Goal: Feedback & Contribution: Contribute content

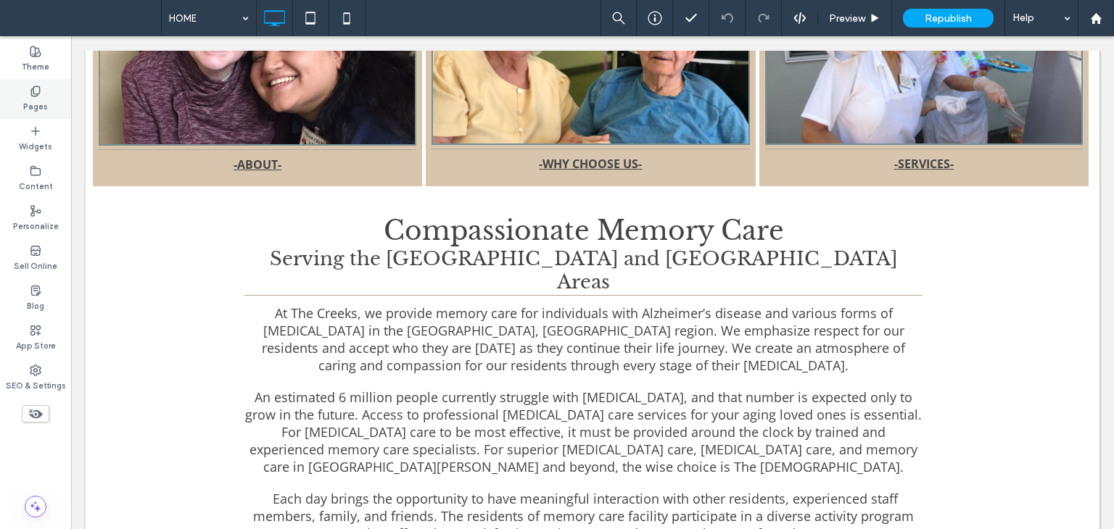
click at [26, 102] on label "Pages" at bounding box center [35, 105] width 25 height 16
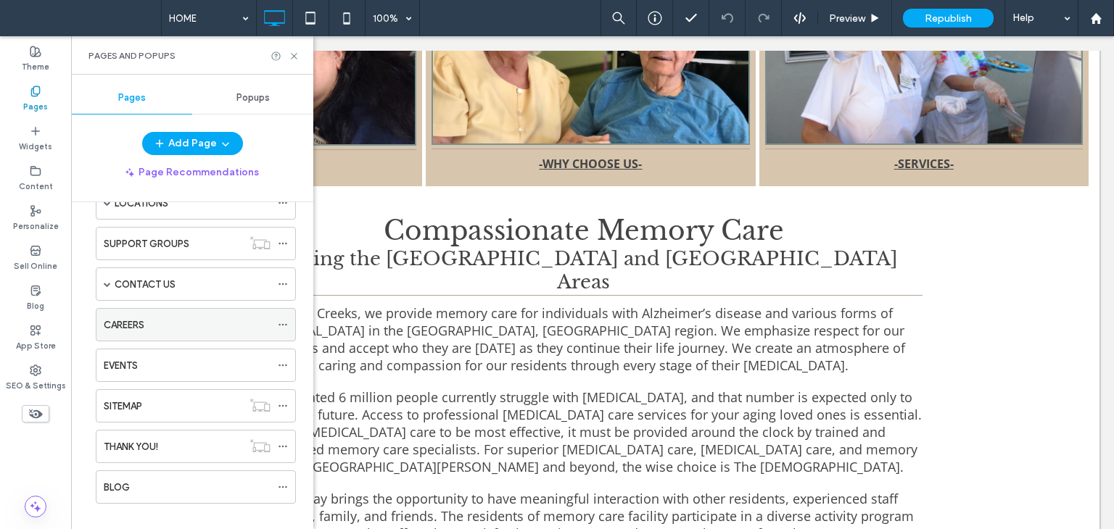
scroll to position [257, 0]
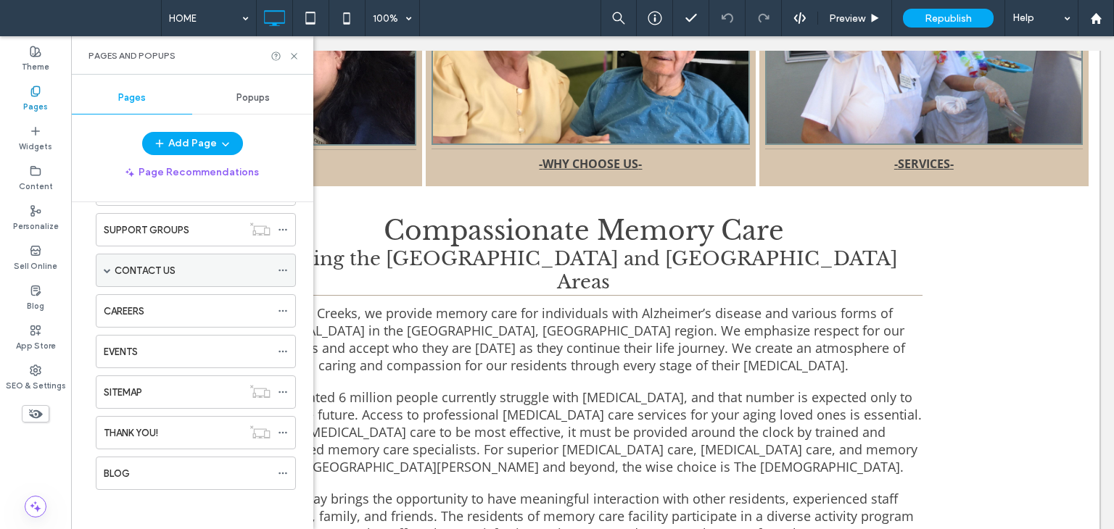
click at [105, 268] on span at bounding box center [107, 270] width 7 height 7
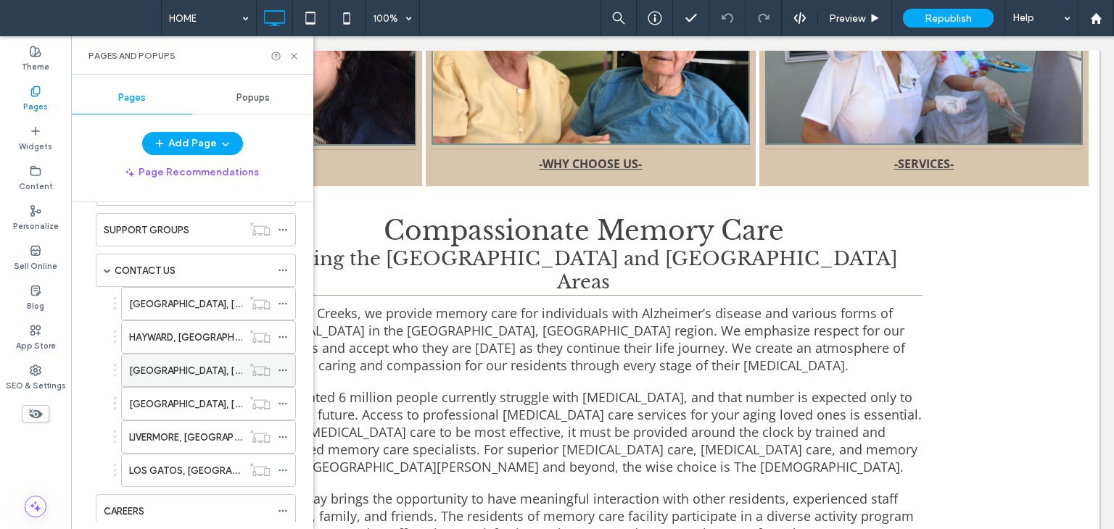
click at [167, 368] on label "[GEOGRAPHIC_DATA], [GEOGRAPHIC_DATA]" at bounding box center [228, 370] width 199 height 25
click at [179, 462] on label "LOS GATOS, CA" at bounding box center [206, 470] width 155 height 25
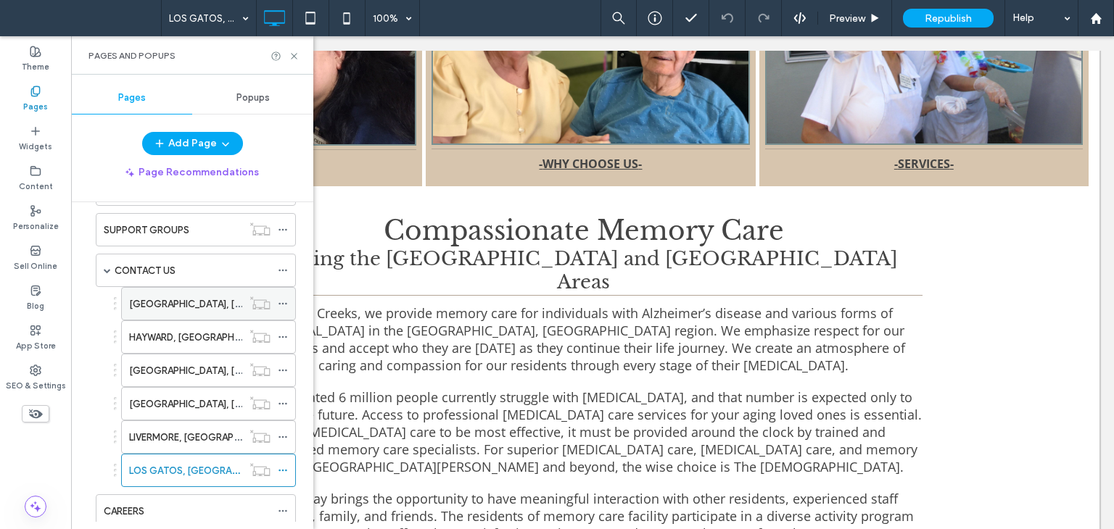
click at [196, 297] on label "CASTRO VALLEY, CA" at bounding box center [228, 304] width 199 height 25
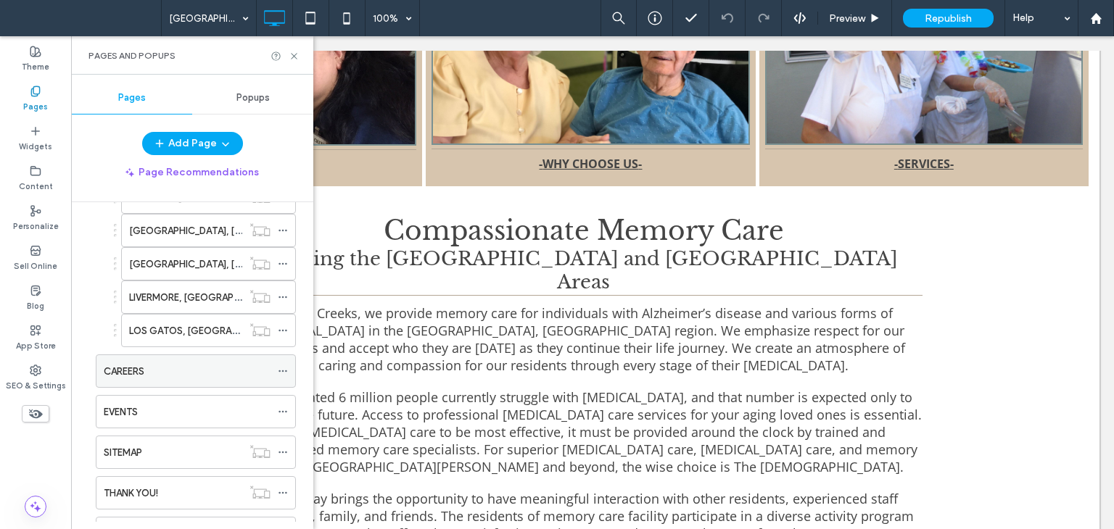
scroll to position [456, 0]
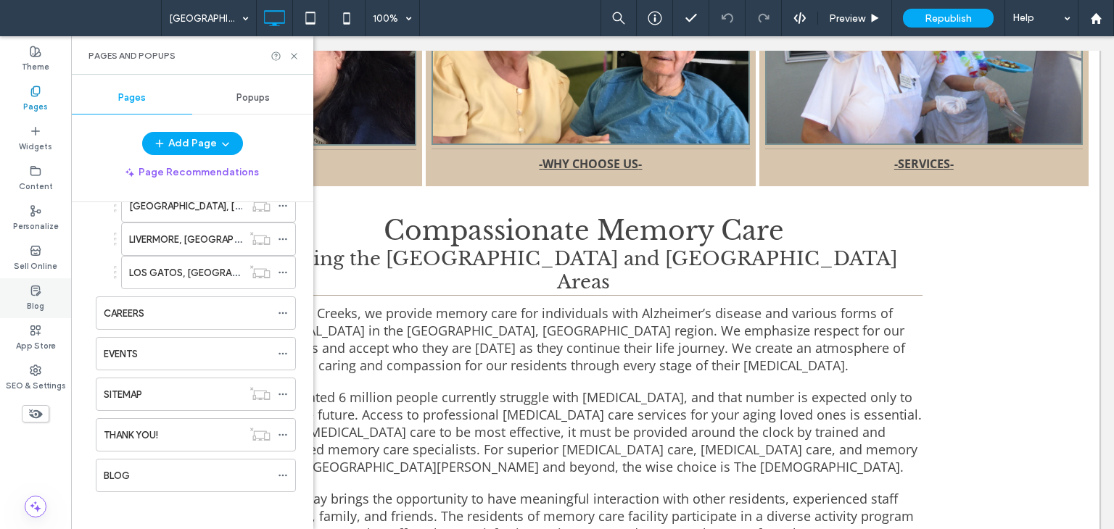
click at [29, 299] on label "Blog" at bounding box center [35, 305] width 17 height 16
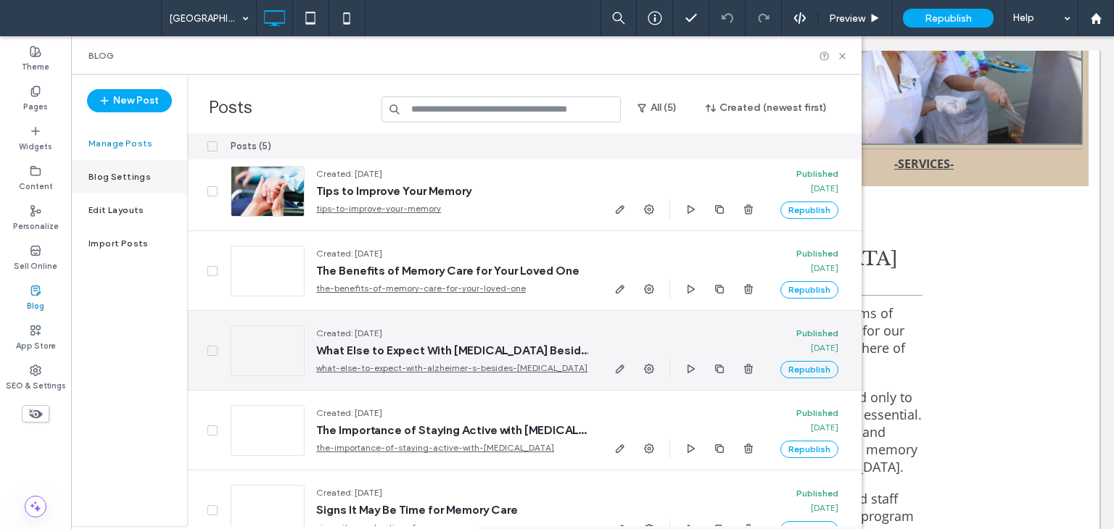
scroll to position [0, 0]
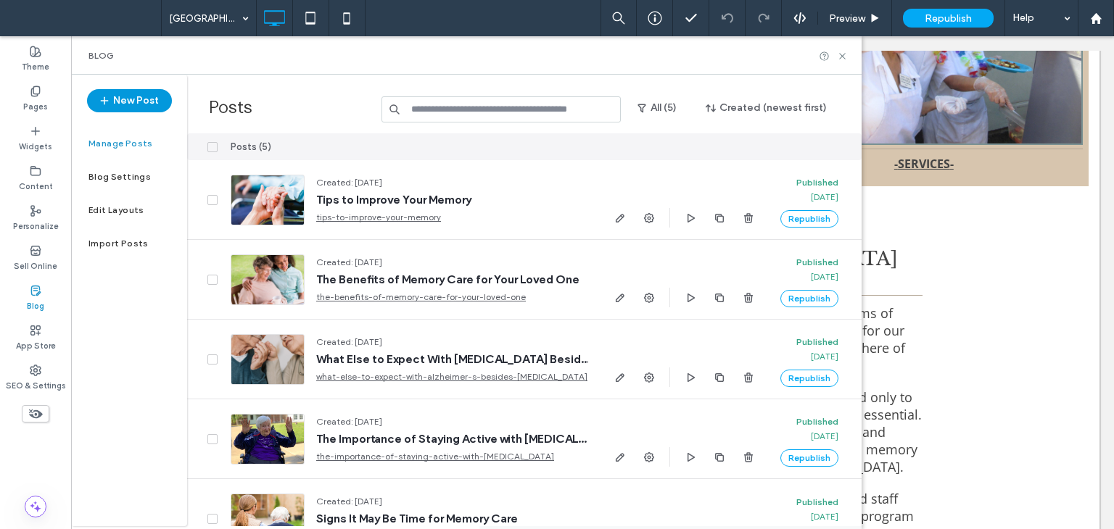
click at [120, 96] on button "New Post" at bounding box center [129, 100] width 85 height 23
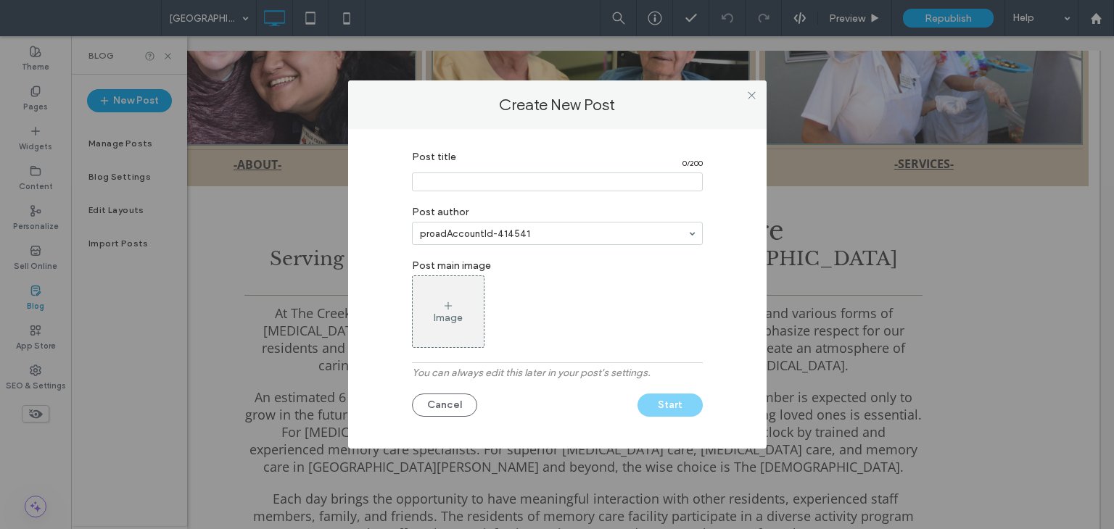
click at [532, 184] on input "Post title" at bounding box center [557, 182] width 291 height 19
paste input "**********"
type input "**********"
click at [463, 288] on div "Image" at bounding box center [448, 312] width 71 height 68
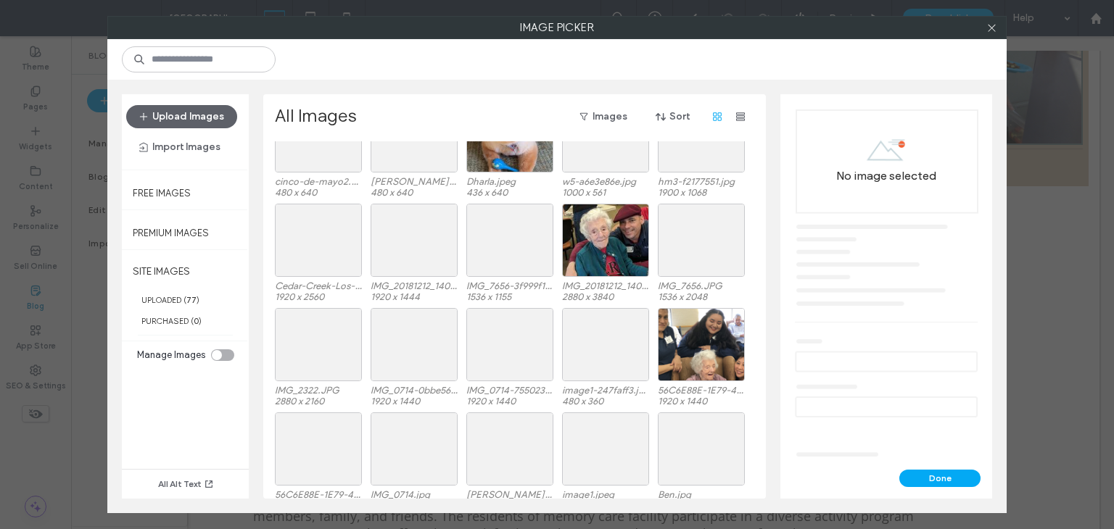
scroll to position [508, 0]
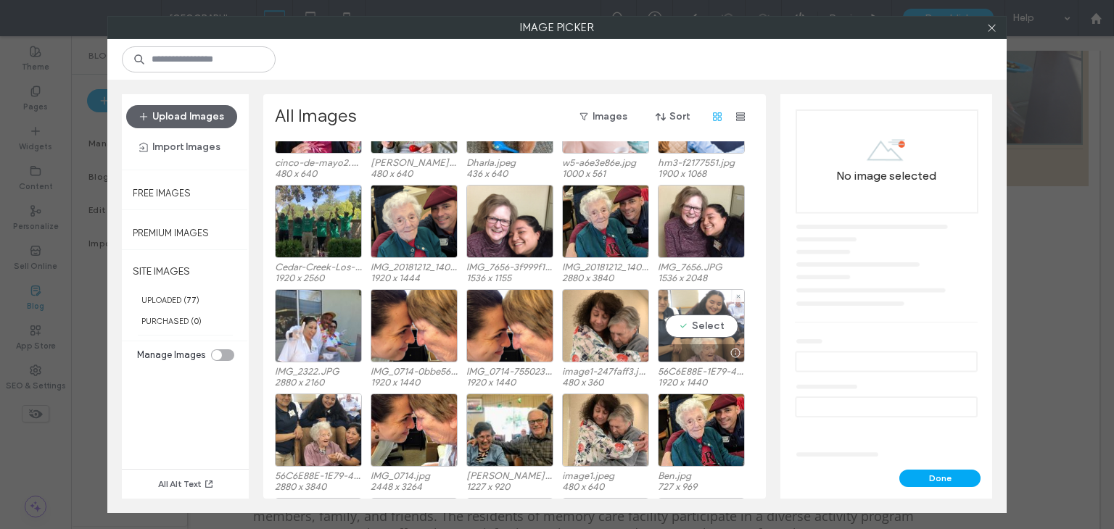
click at [698, 295] on div "Select" at bounding box center [701, 325] width 87 height 73
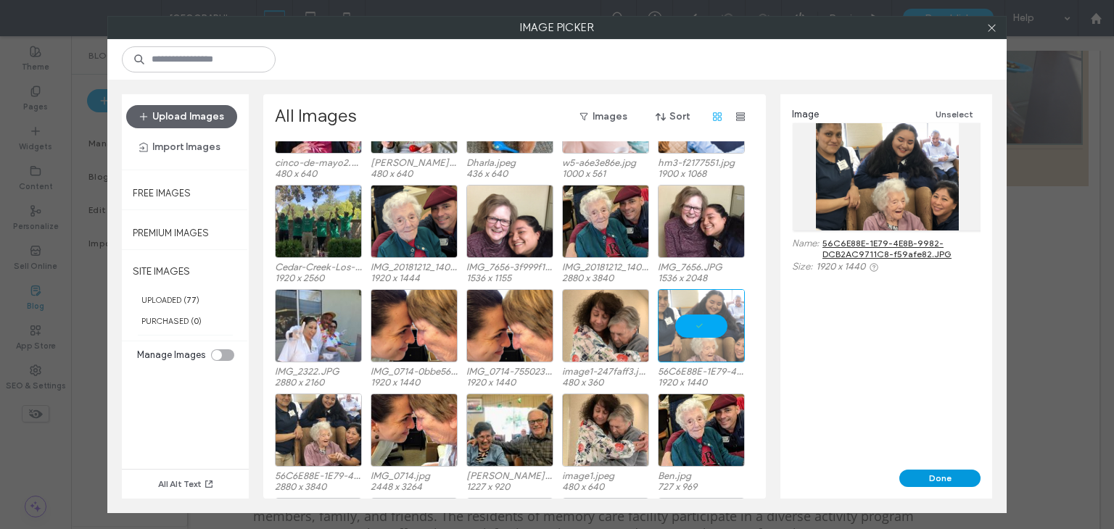
click at [943, 477] on button "Done" at bounding box center [939, 478] width 81 height 17
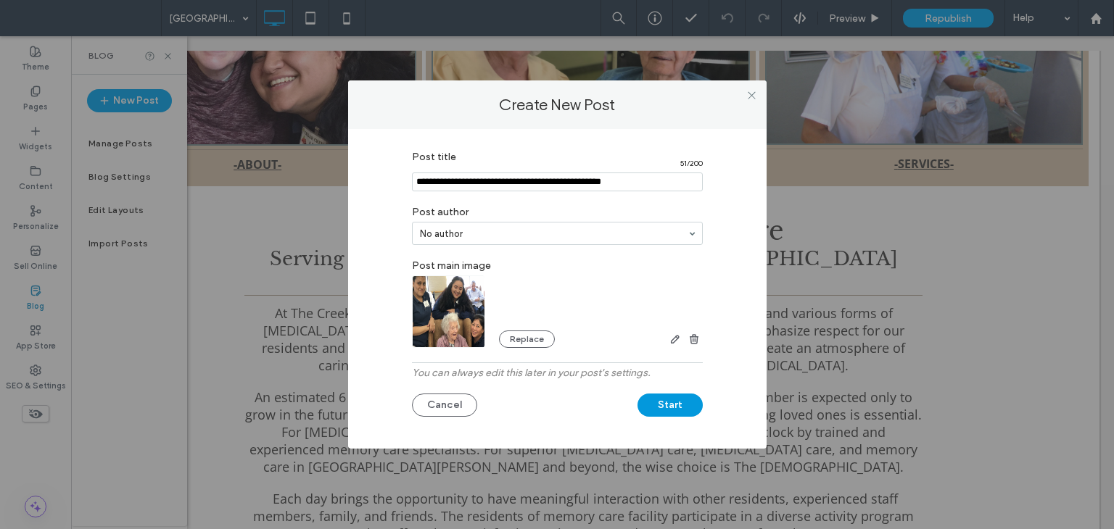
click at [675, 403] on button "Start" at bounding box center [670, 405] width 65 height 23
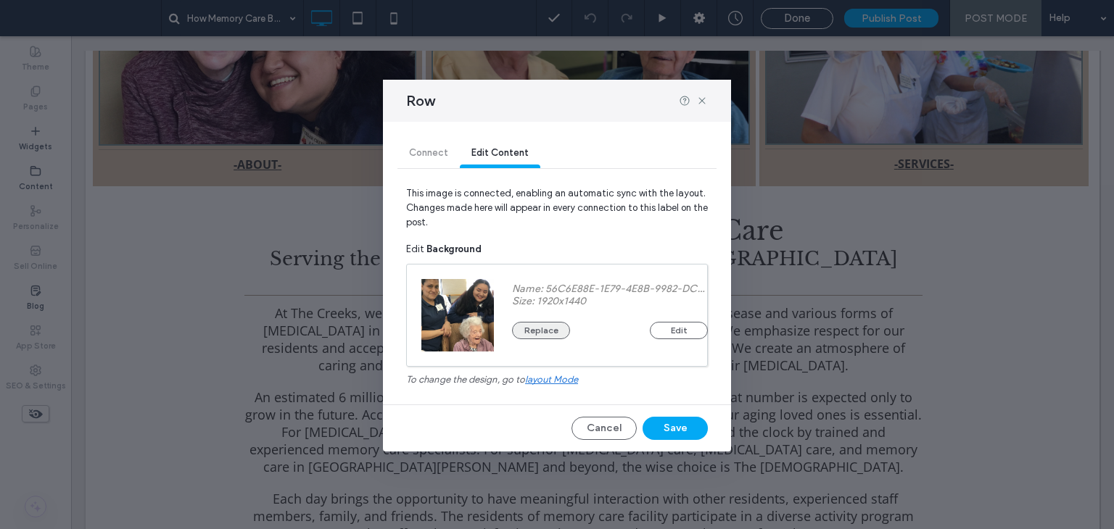
click at [537, 326] on button "Replace" at bounding box center [541, 330] width 58 height 17
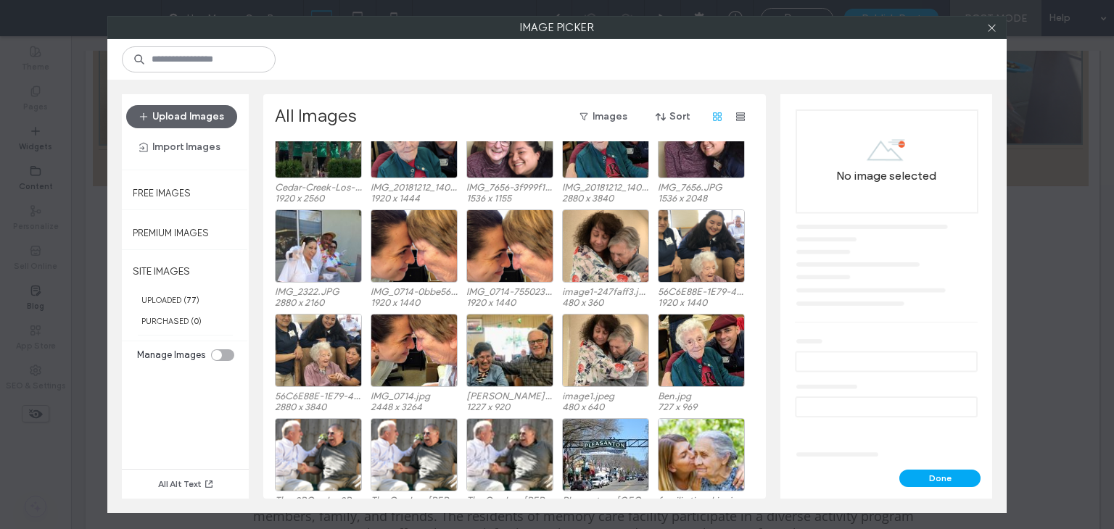
scroll to position [611, 0]
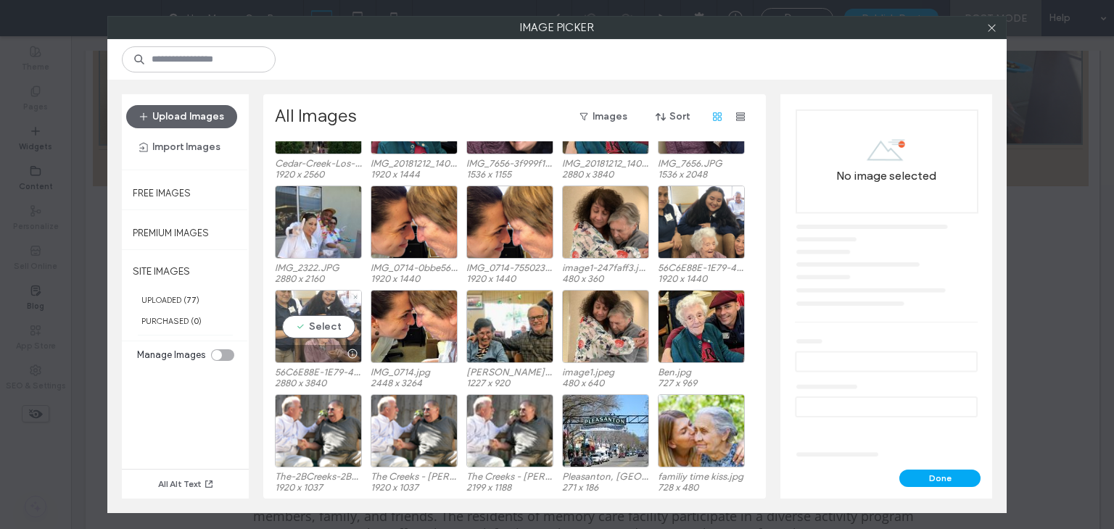
click at [333, 305] on div "Select" at bounding box center [318, 326] width 87 height 73
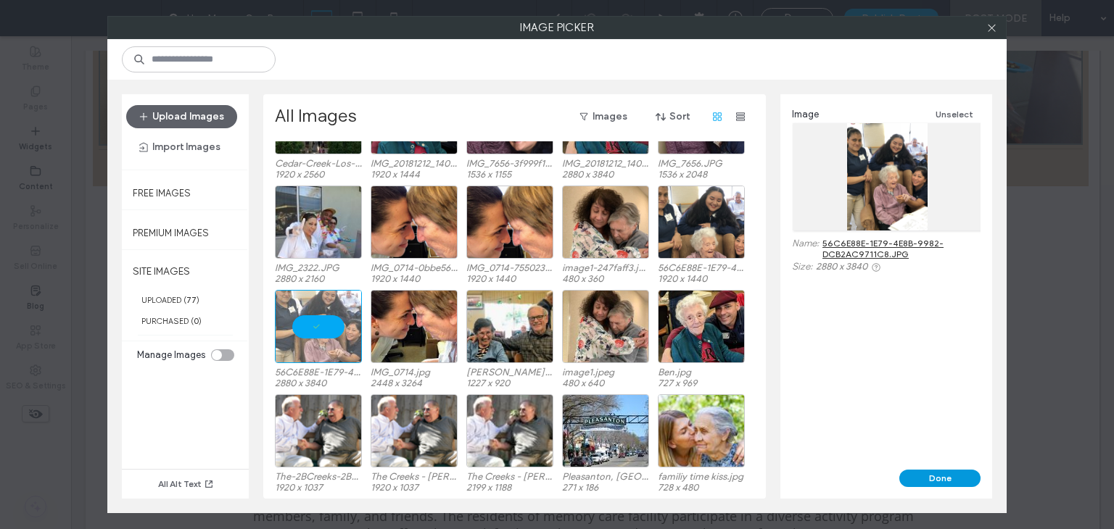
click at [923, 473] on button "Done" at bounding box center [939, 478] width 81 height 17
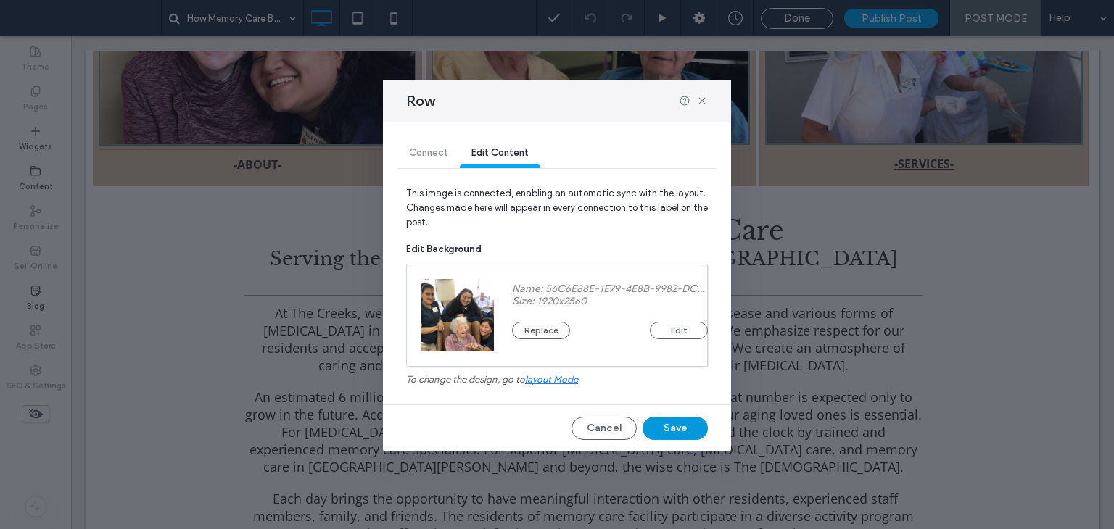
click at [684, 432] on button "Save" at bounding box center [675, 428] width 65 height 23
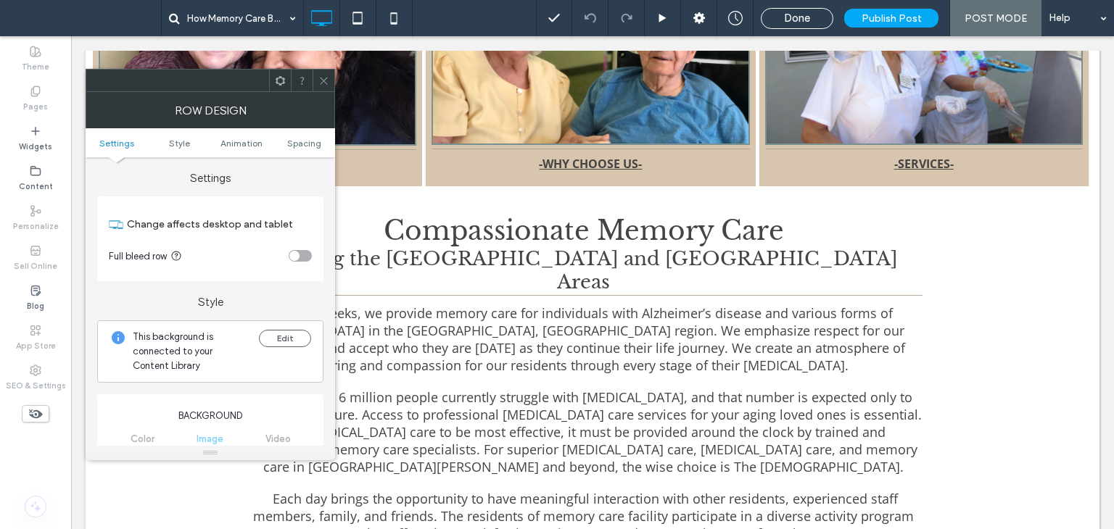
click at [319, 86] on span at bounding box center [323, 81] width 11 height 22
click at [279, 337] on button "Edit" at bounding box center [285, 338] width 52 height 17
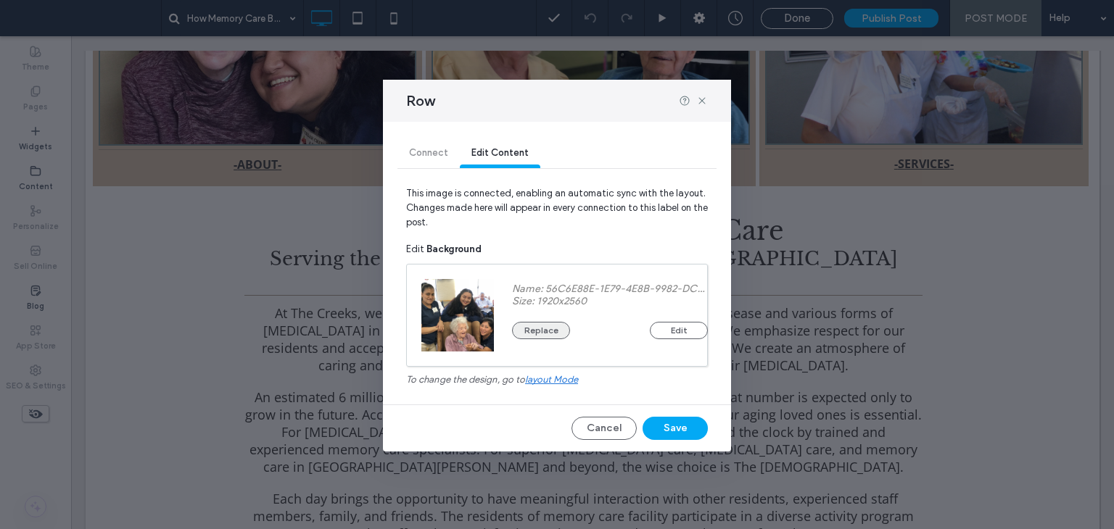
click at [529, 330] on button "Replace" at bounding box center [541, 330] width 58 height 17
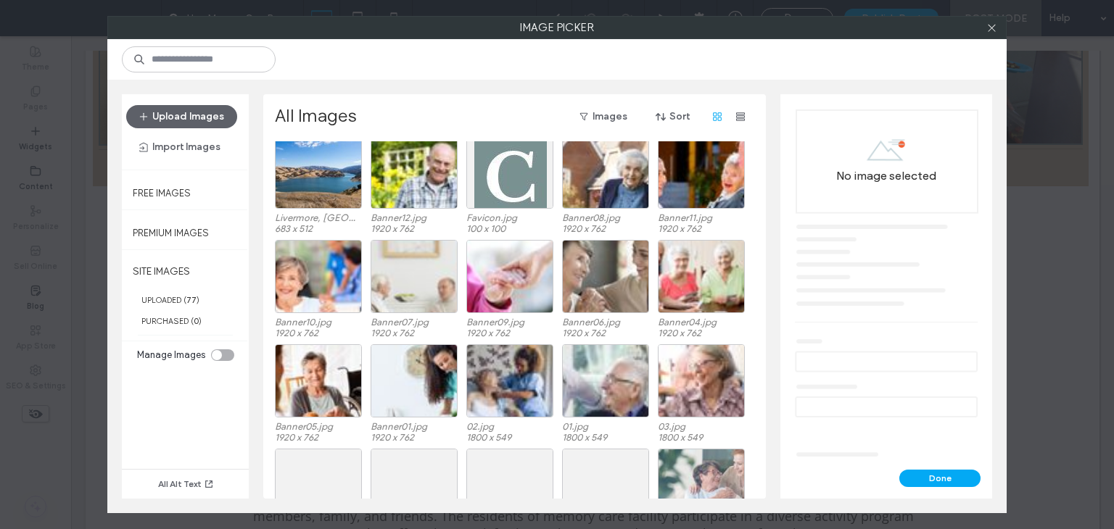
scroll to position [1015, 0]
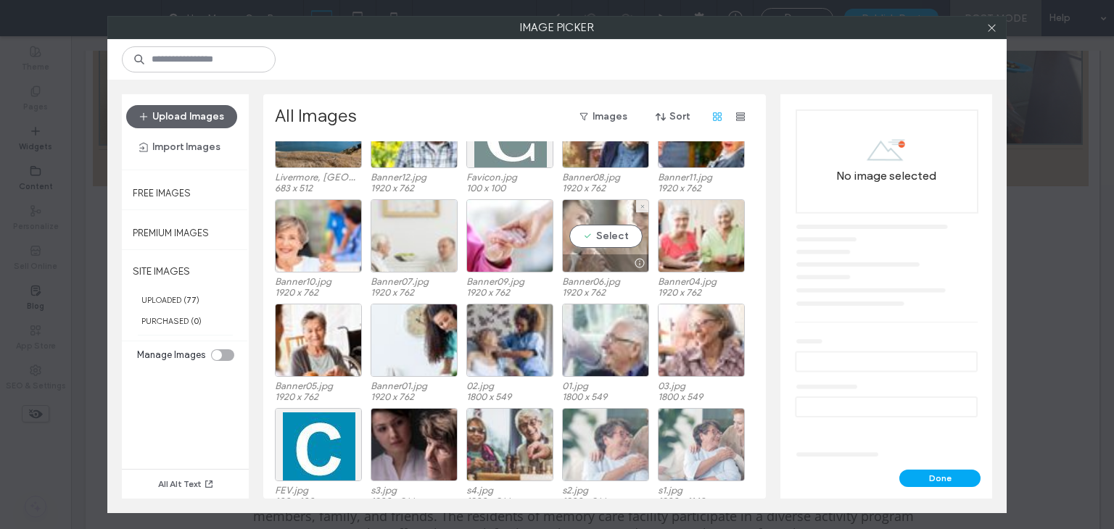
click at [588, 214] on div "Select" at bounding box center [605, 235] width 87 height 73
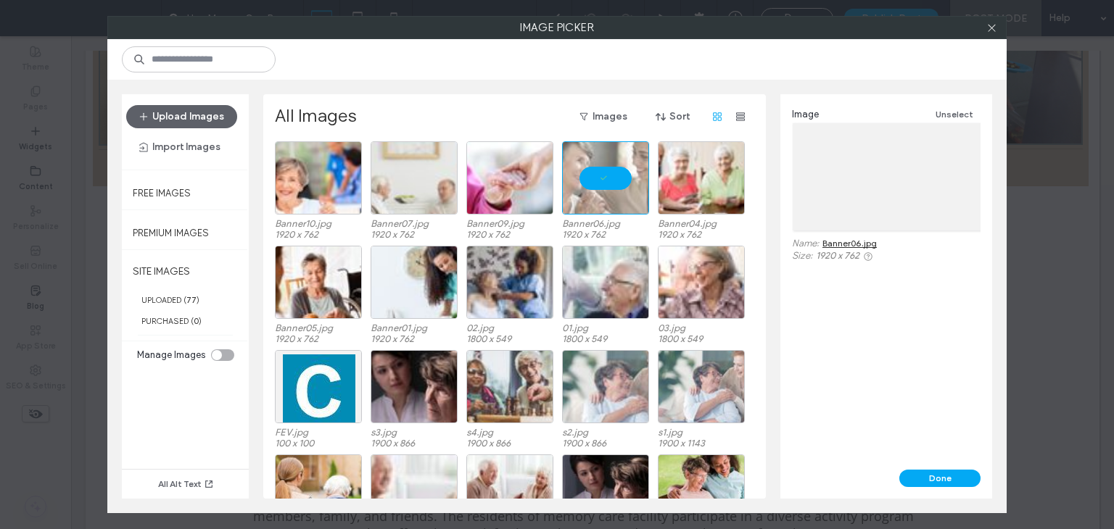
scroll to position [1134, 0]
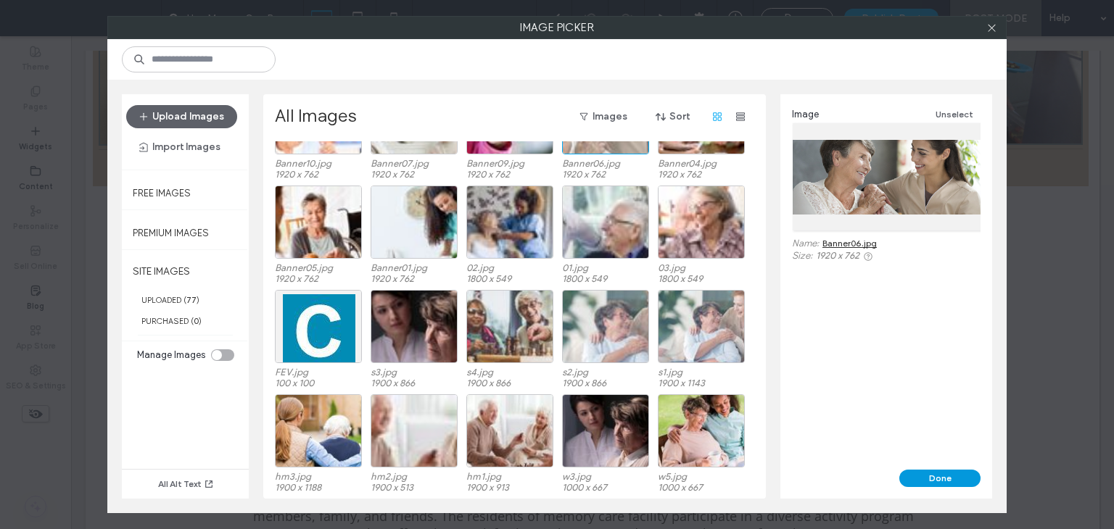
click at [935, 482] on button "Done" at bounding box center [939, 478] width 81 height 17
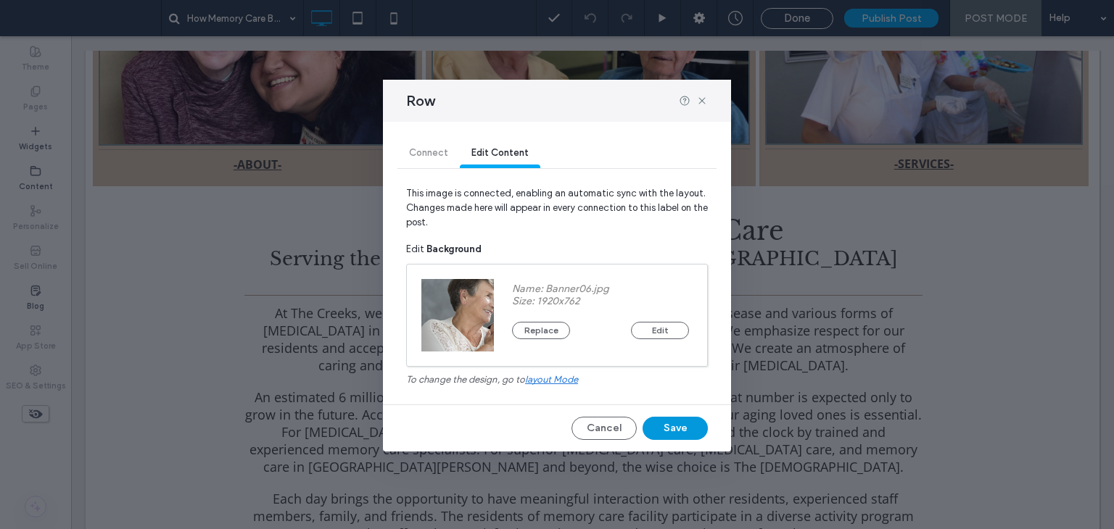
click at [673, 419] on button "Save" at bounding box center [675, 428] width 65 height 23
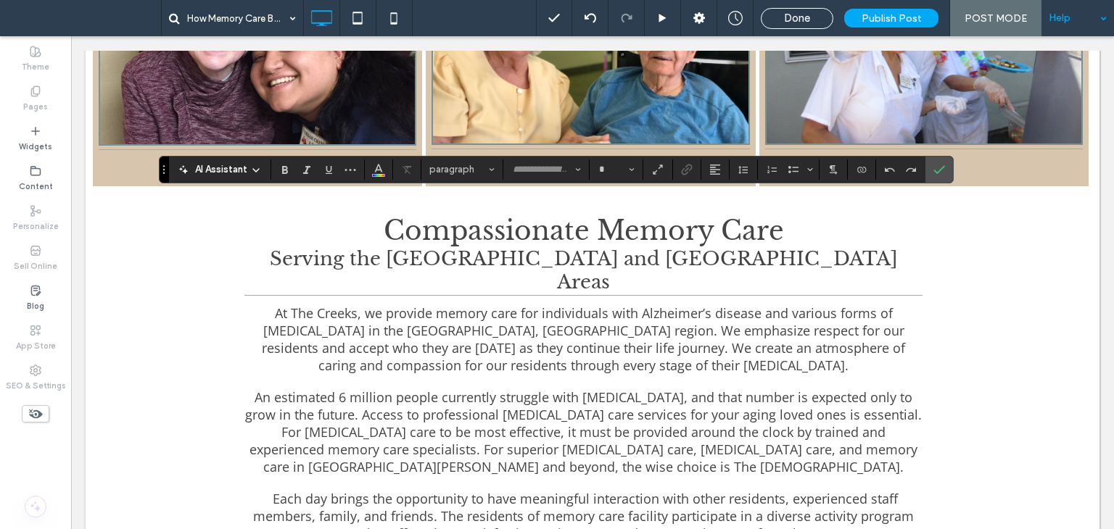
type input "*********"
type input "**"
click at [28, 133] on div "Widgets" at bounding box center [35, 139] width 71 height 40
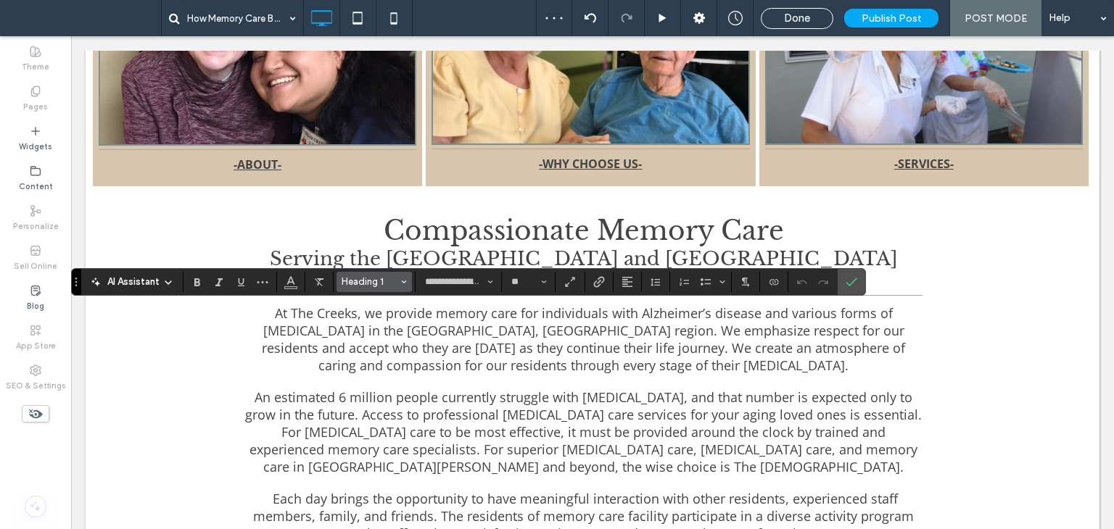
click at [365, 276] on span "Heading 1" at bounding box center [370, 281] width 57 height 11
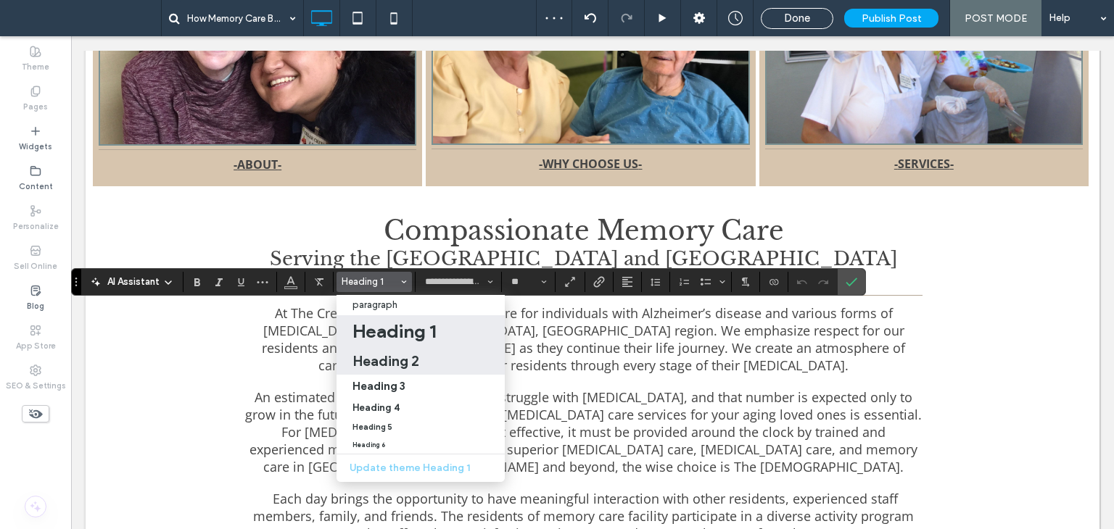
click at [408, 358] on h2 "Heading 2" at bounding box center [386, 361] width 67 height 17
type input "**"
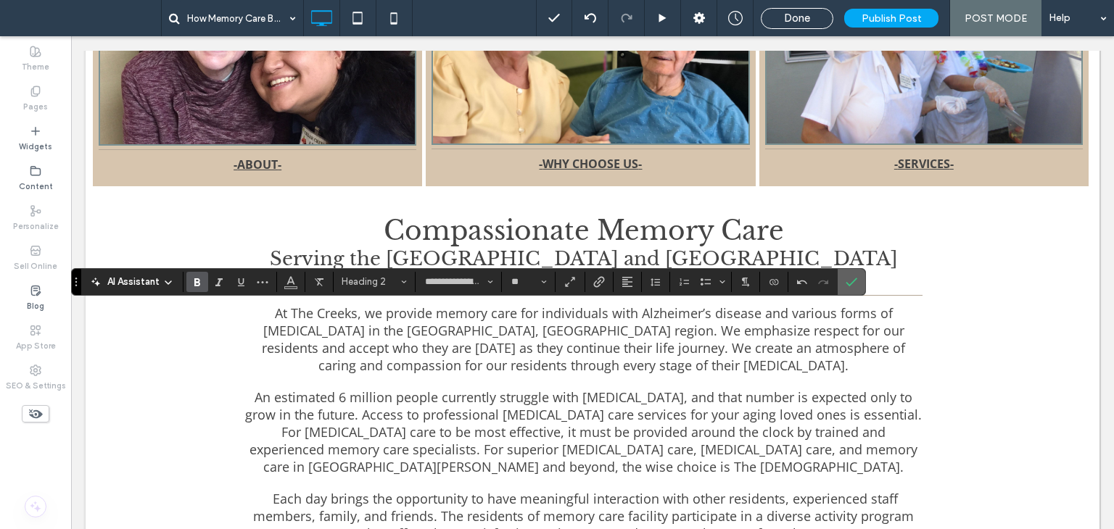
type input "*********"
type input "**"
click at [850, 273] on span "Confirm" at bounding box center [852, 282] width 12 height 25
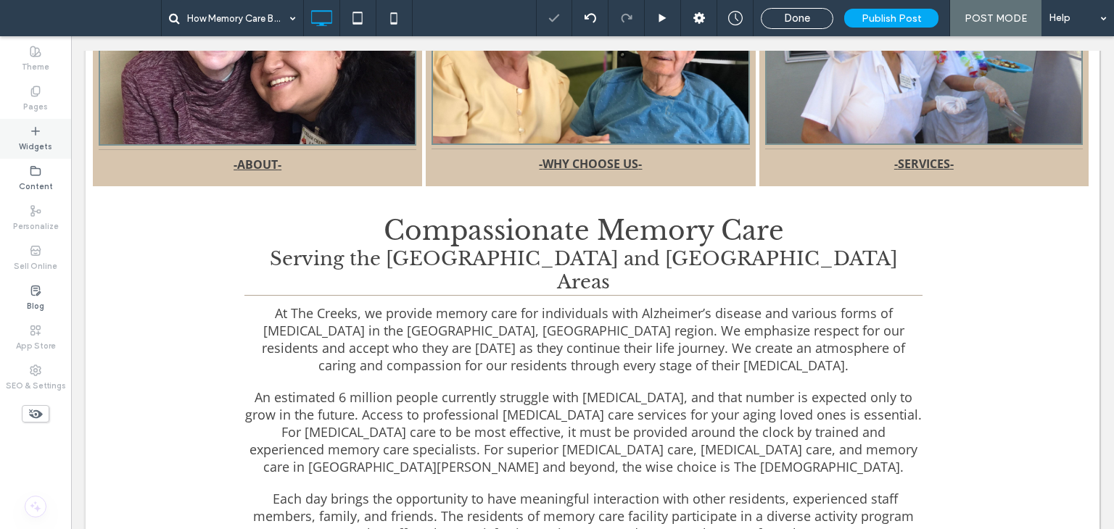
drag, startPoint x: 31, startPoint y: 139, endPoint x: 35, endPoint y: 146, distance: 7.5
click at [30, 139] on label "Widgets" at bounding box center [35, 145] width 33 height 16
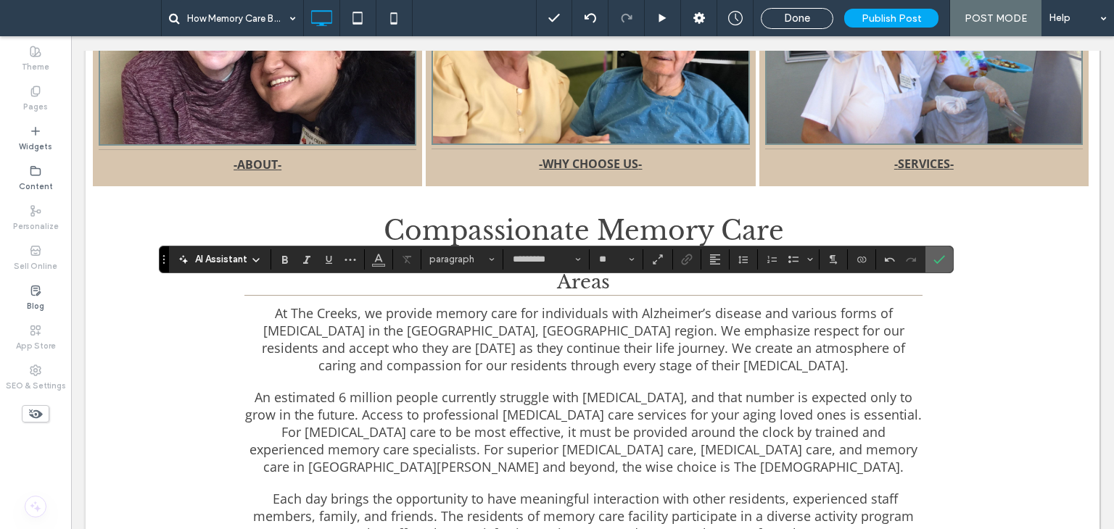
click at [934, 263] on icon "Confirm" at bounding box center [940, 260] width 12 height 12
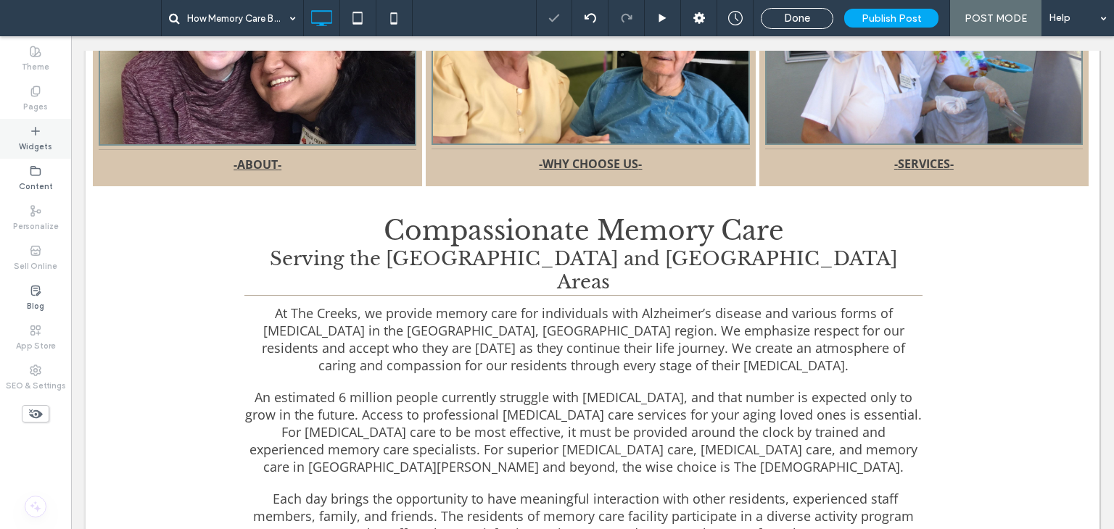
click at [37, 139] on label "Widgets" at bounding box center [35, 145] width 33 height 16
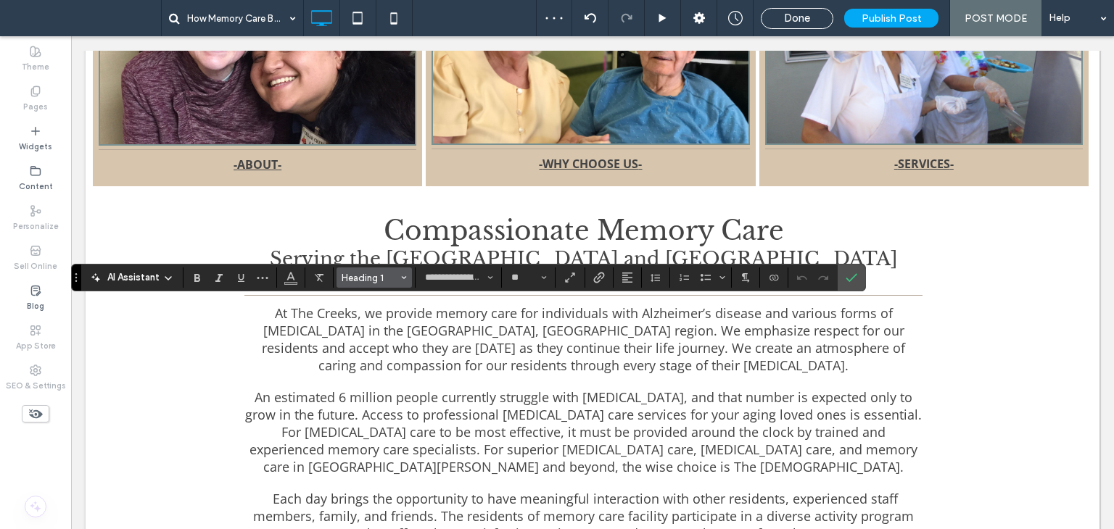
click at [380, 276] on span "Heading 1" at bounding box center [370, 278] width 57 height 11
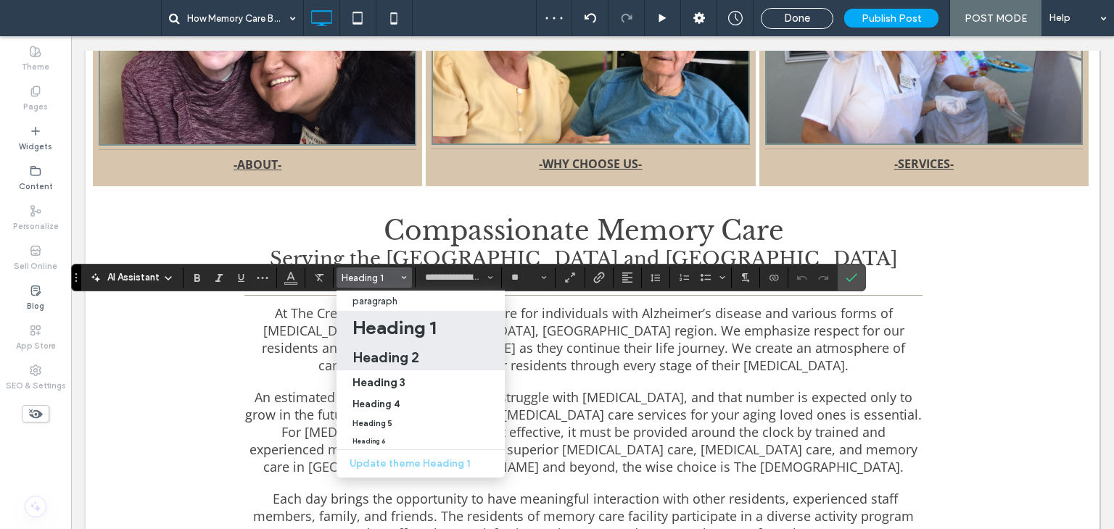
click at [390, 355] on h2 "Heading 2" at bounding box center [386, 357] width 67 height 17
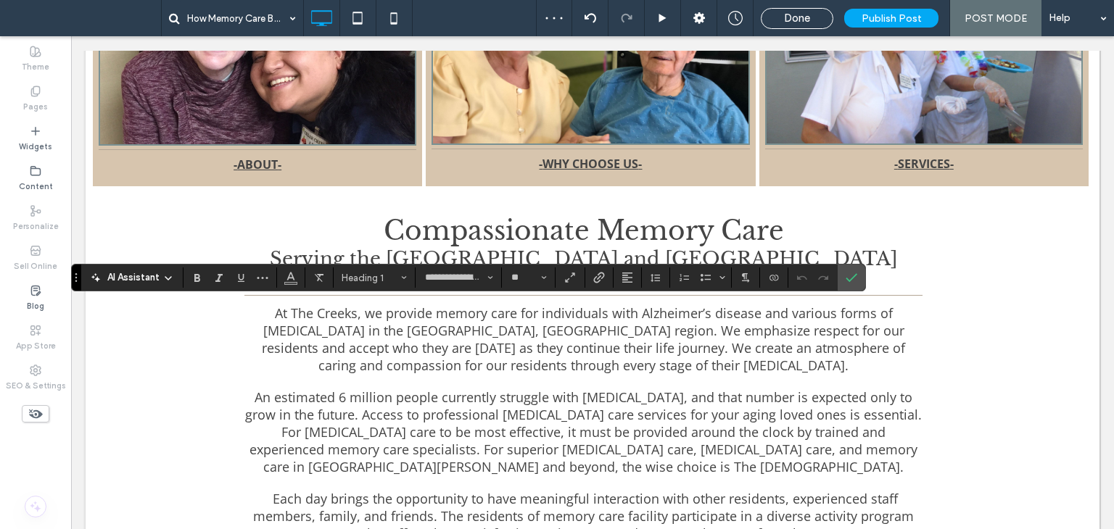
type input "**"
type input "*********"
type input "**"
click at [842, 284] on label "Confirm" at bounding box center [852, 278] width 22 height 26
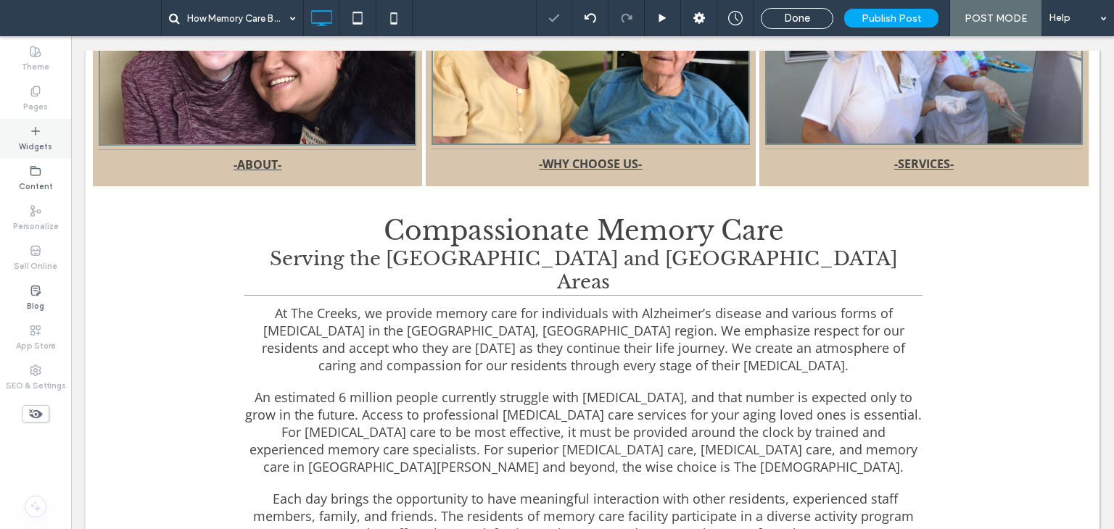
click at [55, 141] on div "Widgets" at bounding box center [35, 139] width 71 height 40
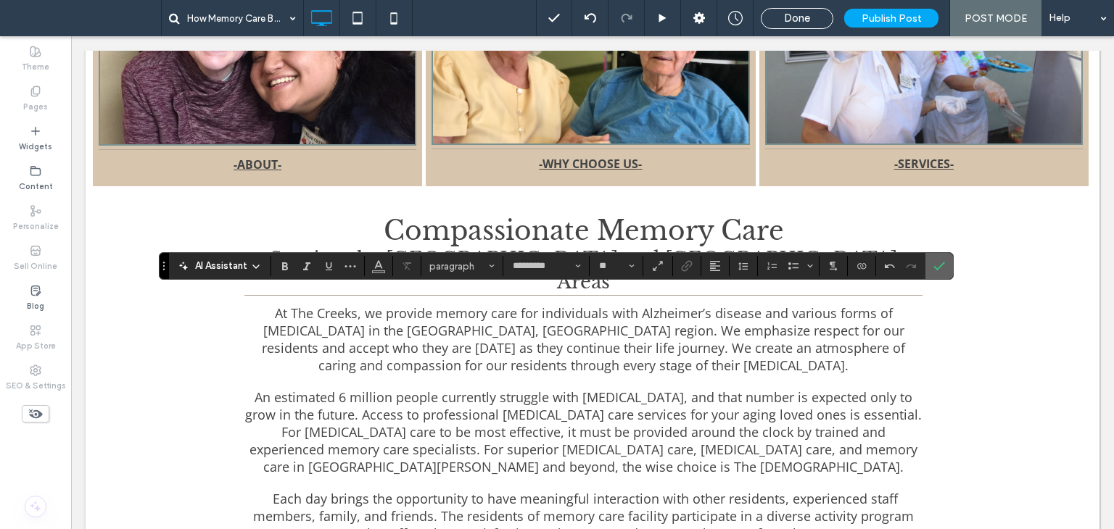
click at [928, 263] on label "Confirm" at bounding box center [939, 266] width 22 height 26
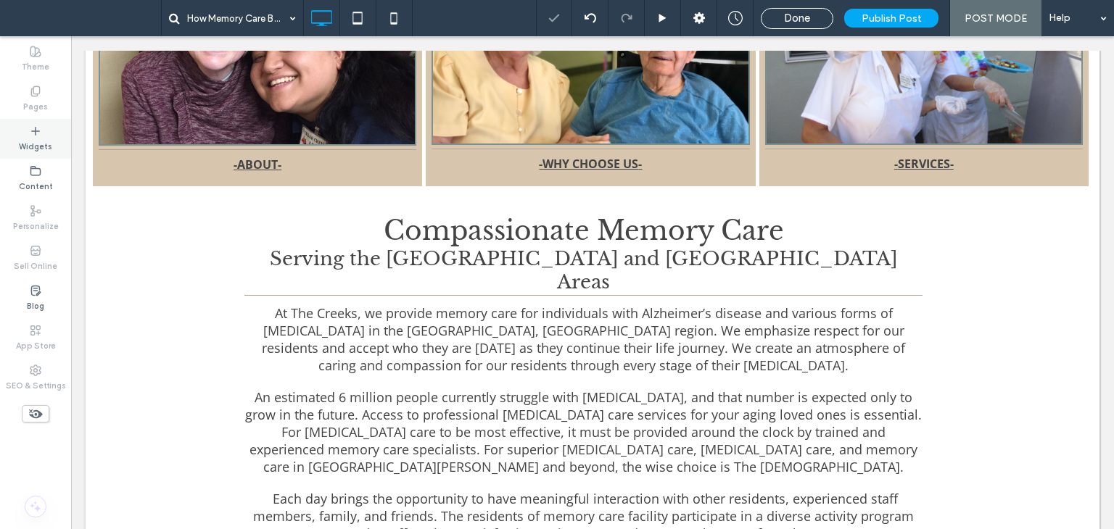
drag, startPoint x: 28, startPoint y: 141, endPoint x: 60, endPoint y: 144, distance: 32.7
click at [28, 140] on label "Widgets" at bounding box center [35, 145] width 33 height 16
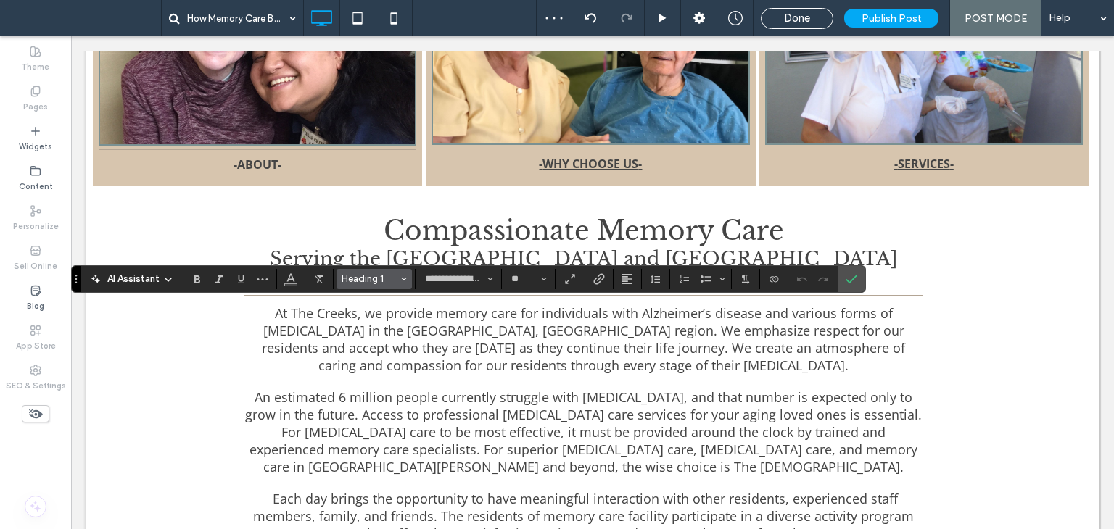
click at [380, 281] on span "Heading 1" at bounding box center [370, 278] width 57 height 11
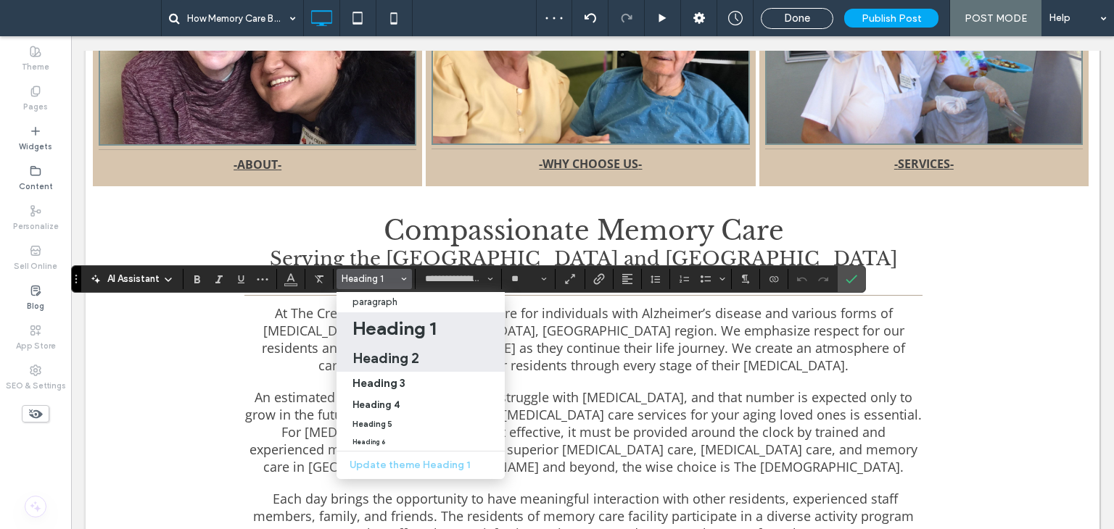
click at [392, 354] on h2 "Heading 2" at bounding box center [386, 358] width 67 height 17
type input "**"
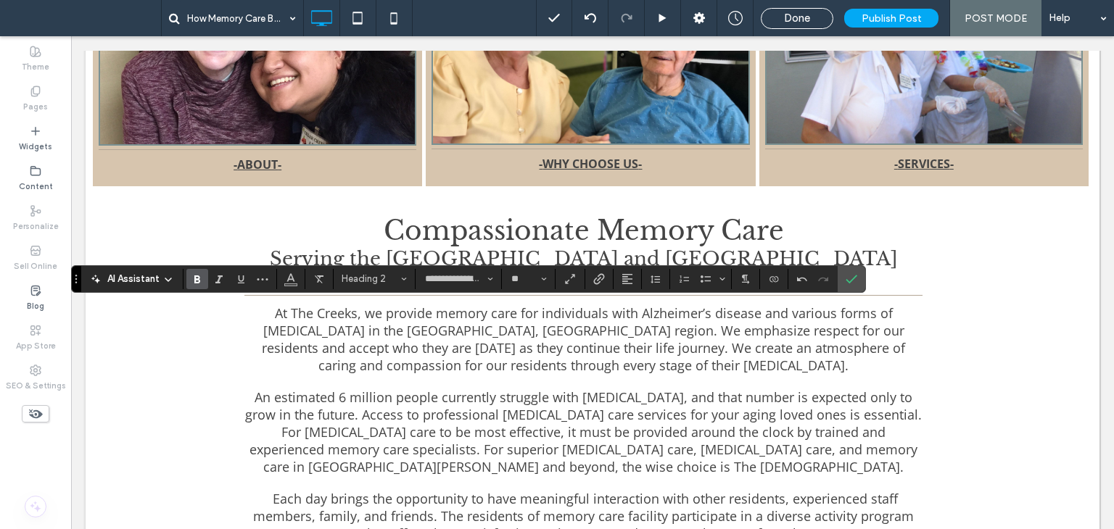
type input "*********"
type input "**"
click at [841, 277] on label "Confirm" at bounding box center [852, 279] width 22 height 26
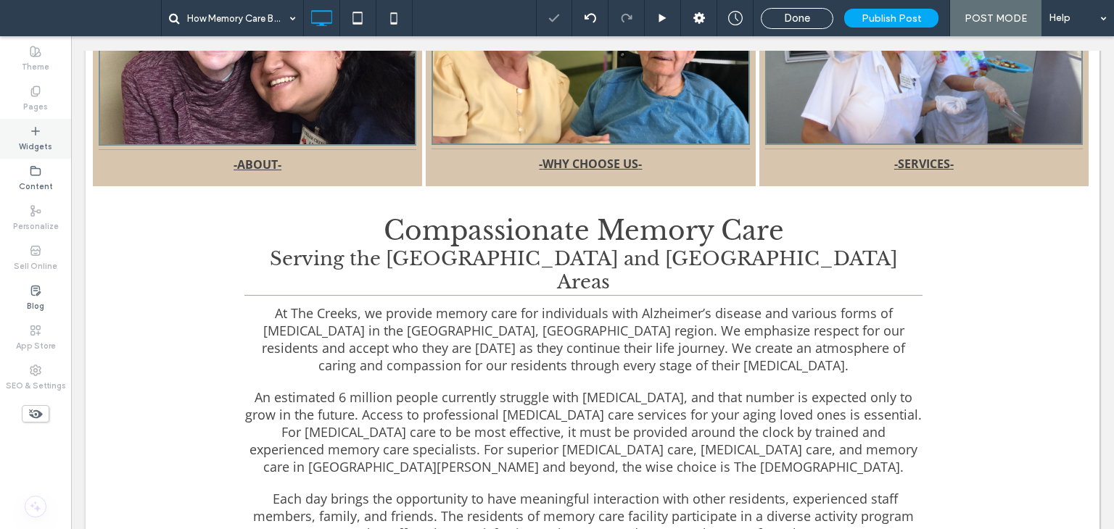
drag, startPoint x: 12, startPoint y: 142, endPoint x: 21, endPoint y: 145, distance: 9.2
click at [12, 143] on div "Widgets" at bounding box center [35, 139] width 71 height 40
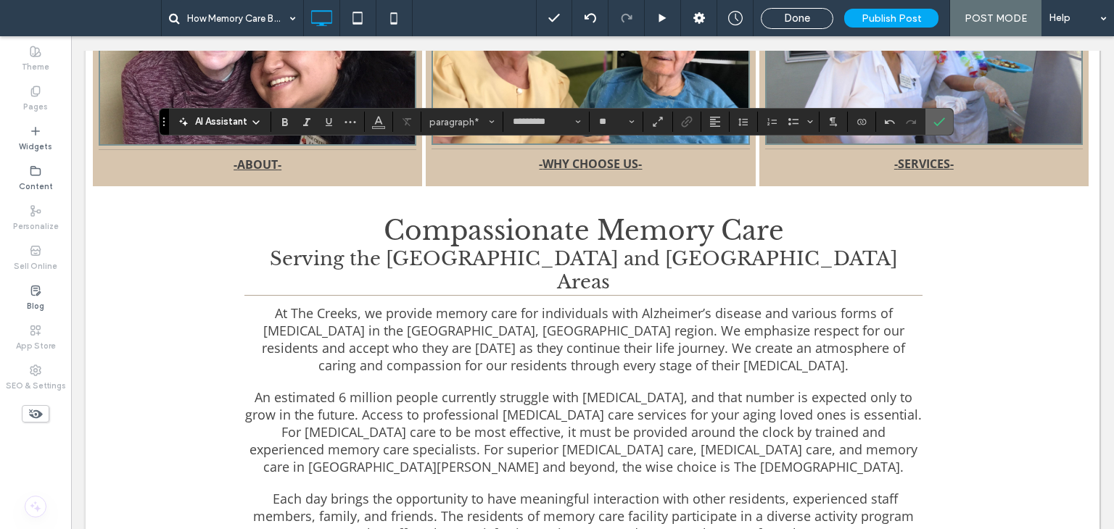
click at [937, 123] on use "Confirm" at bounding box center [940, 122] width 12 height 9
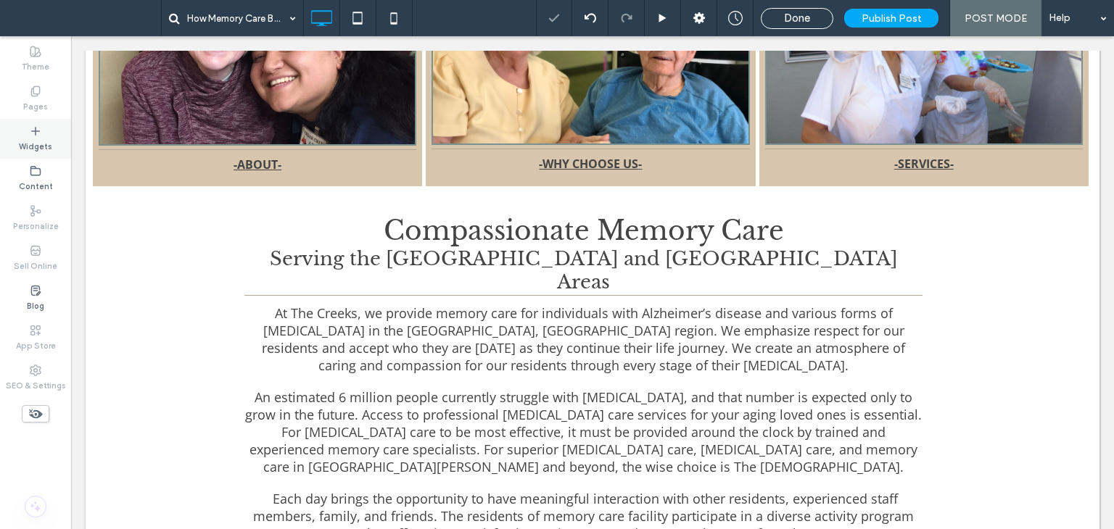
click at [33, 135] on icon at bounding box center [36, 131] width 12 height 12
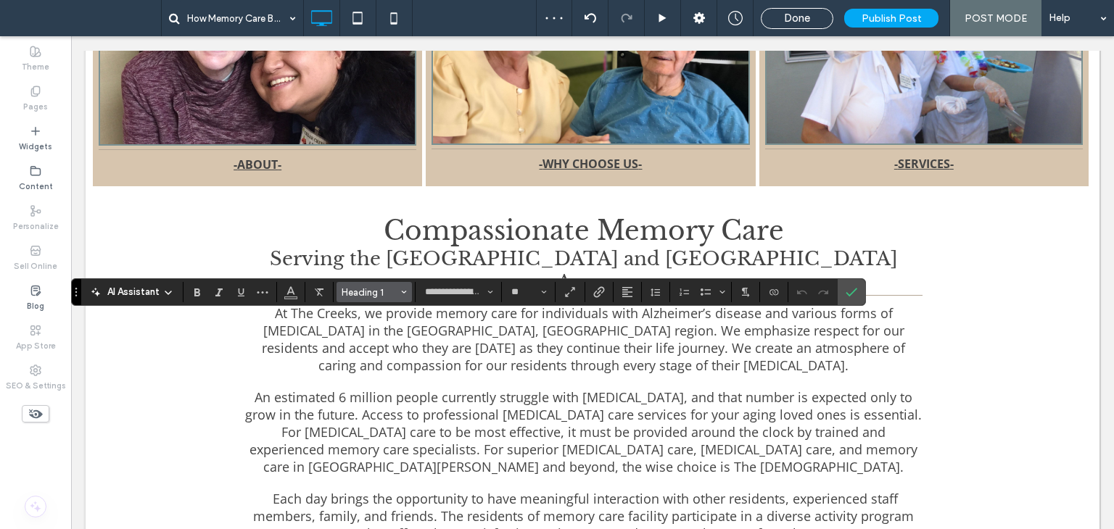
click at [362, 289] on span "Heading 1" at bounding box center [370, 292] width 57 height 11
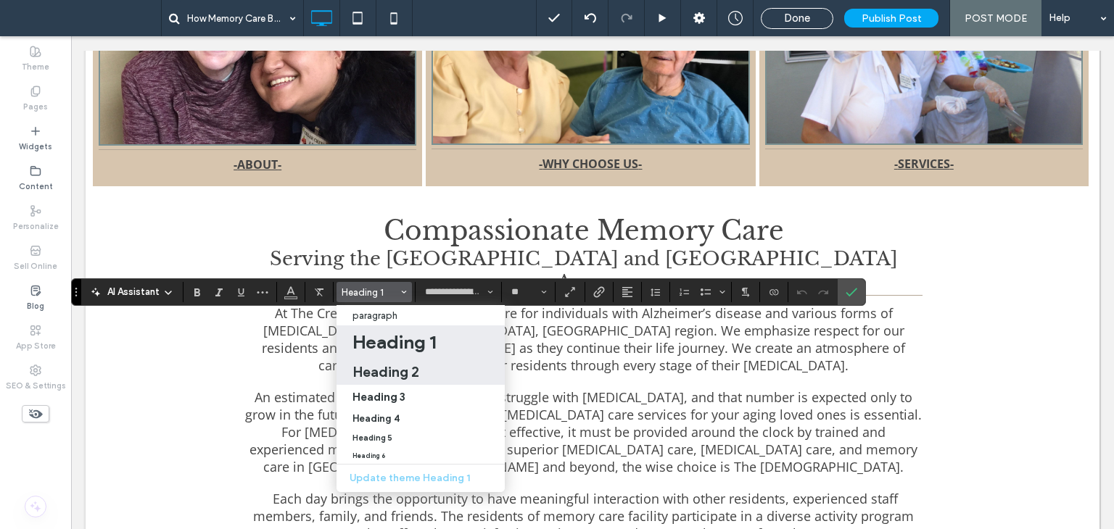
click at [386, 366] on h2 "Heading 2" at bounding box center [386, 371] width 67 height 17
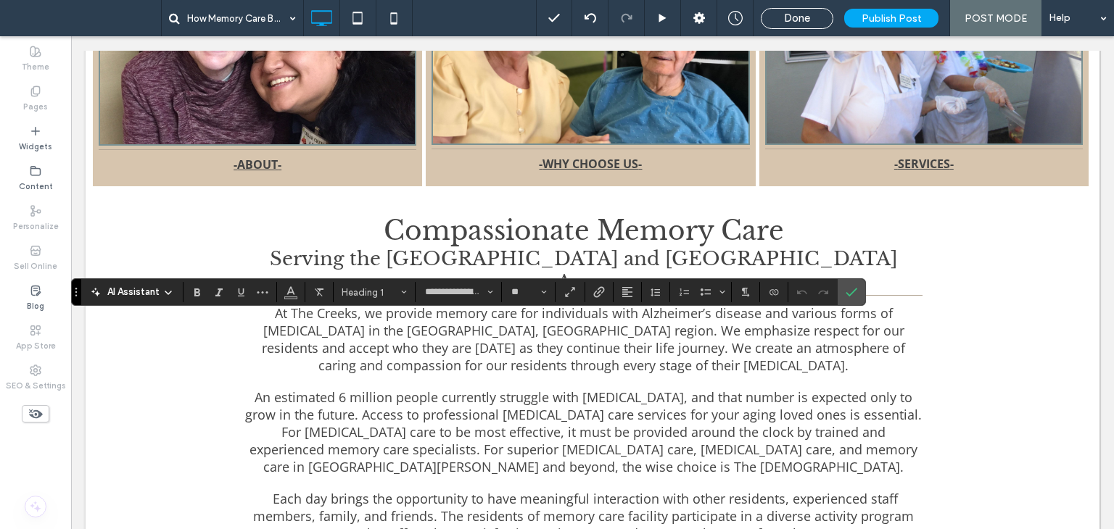
type input "**"
type input "*********"
type input "**"
click at [854, 292] on icon "Confirm" at bounding box center [852, 293] width 12 height 12
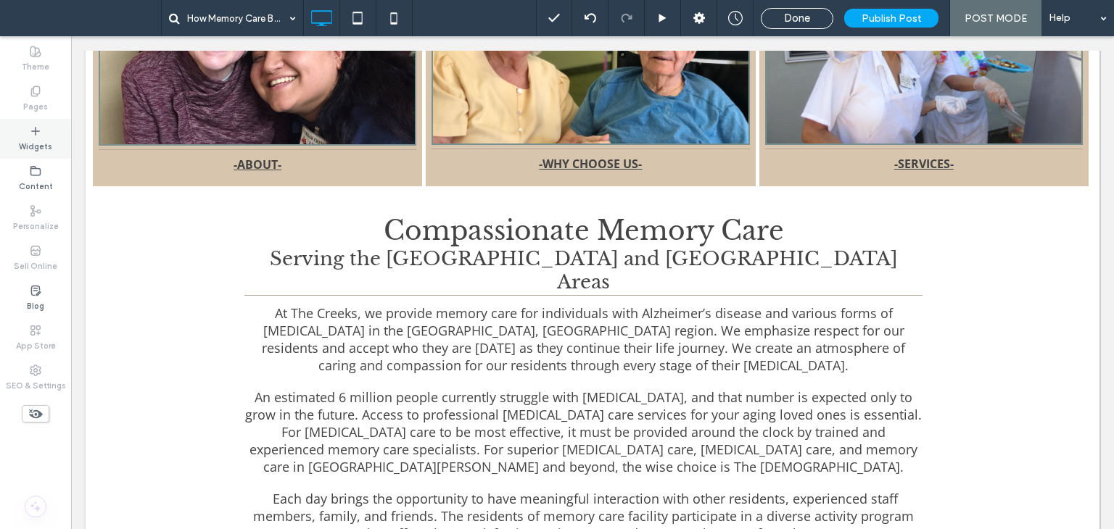
click at [46, 139] on label "Widgets" at bounding box center [35, 145] width 33 height 16
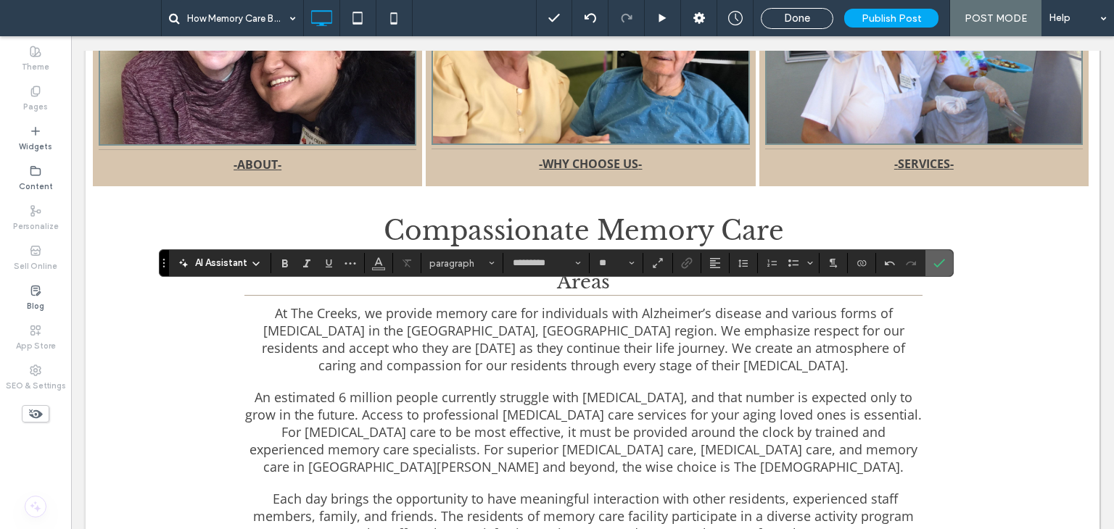
click at [939, 268] on icon "Confirm" at bounding box center [940, 263] width 12 height 12
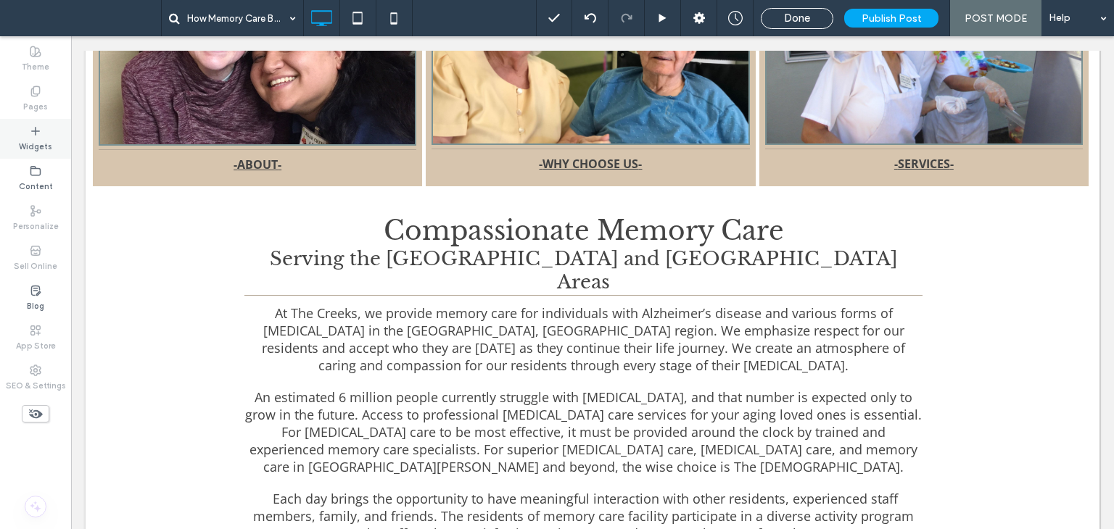
click at [33, 141] on label "Widgets" at bounding box center [35, 145] width 33 height 16
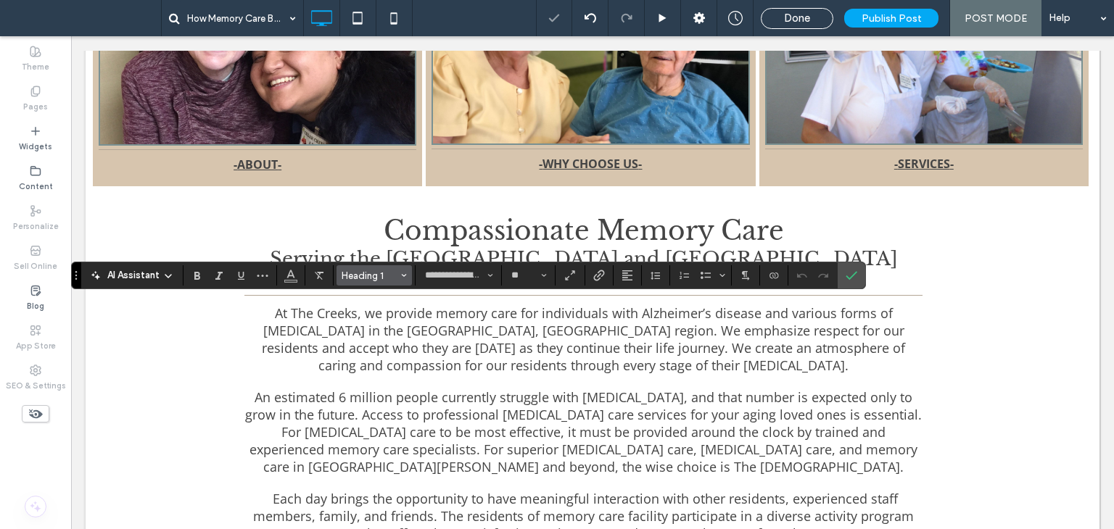
click at [389, 271] on span "Heading 1" at bounding box center [370, 276] width 57 height 11
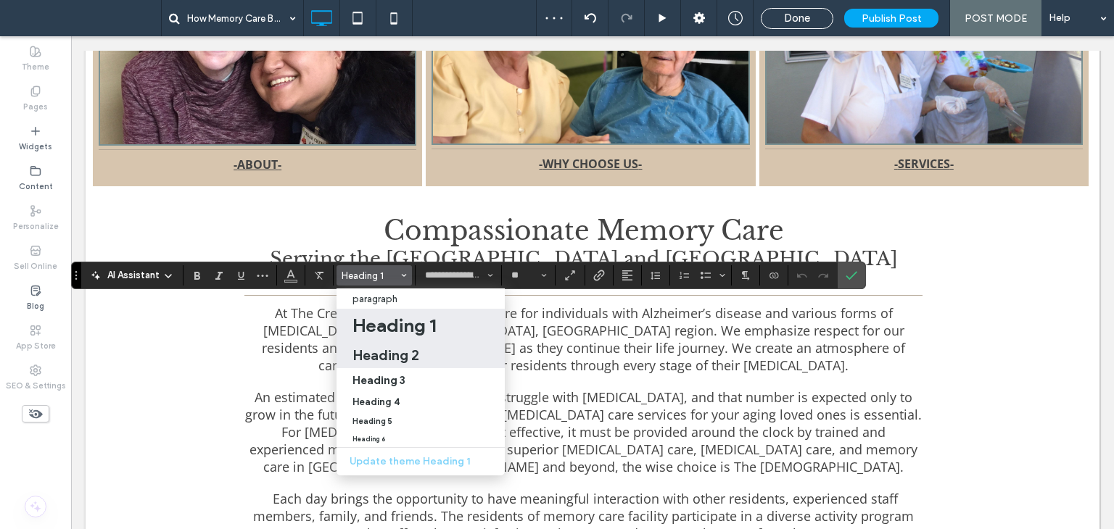
click at [397, 358] on h2 "Heading 2" at bounding box center [386, 355] width 67 height 17
type input "**"
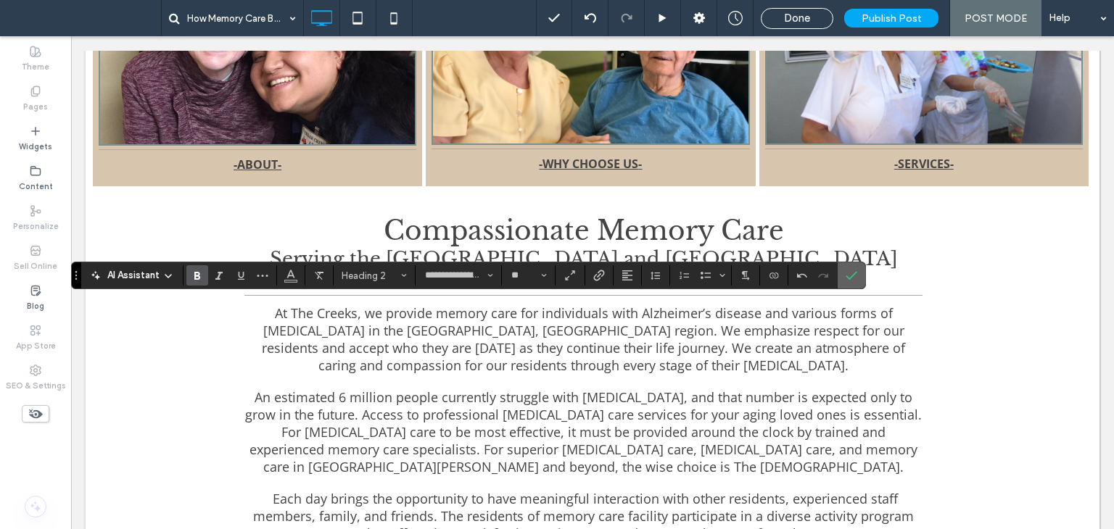
type input "*********"
type input "**"
click at [853, 270] on icon "Confirm" at bounding box center [852, 276] width 12 height 12
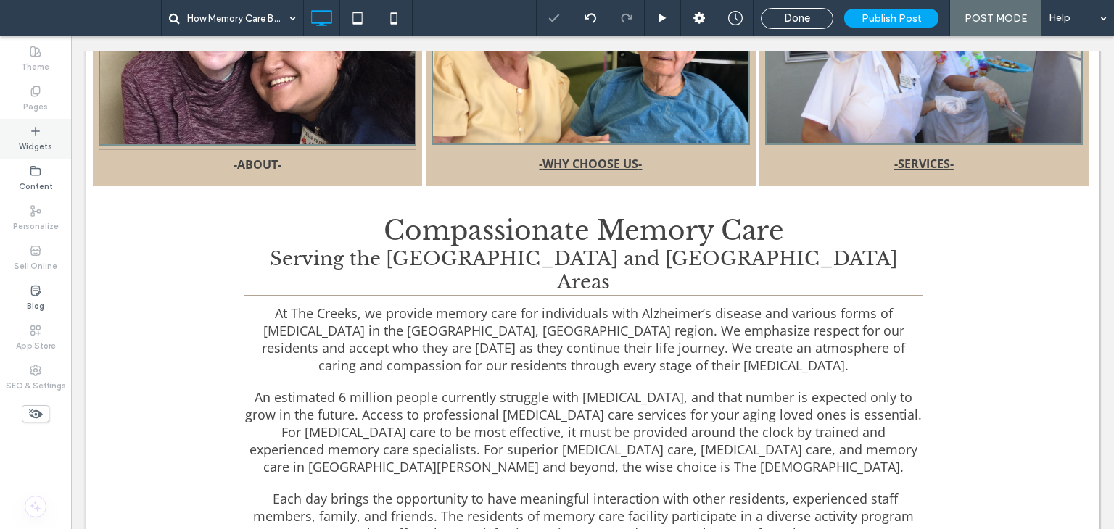
click at [28, 133] on div "Widgets" at bounding box center [35, 139] width 71 height 40
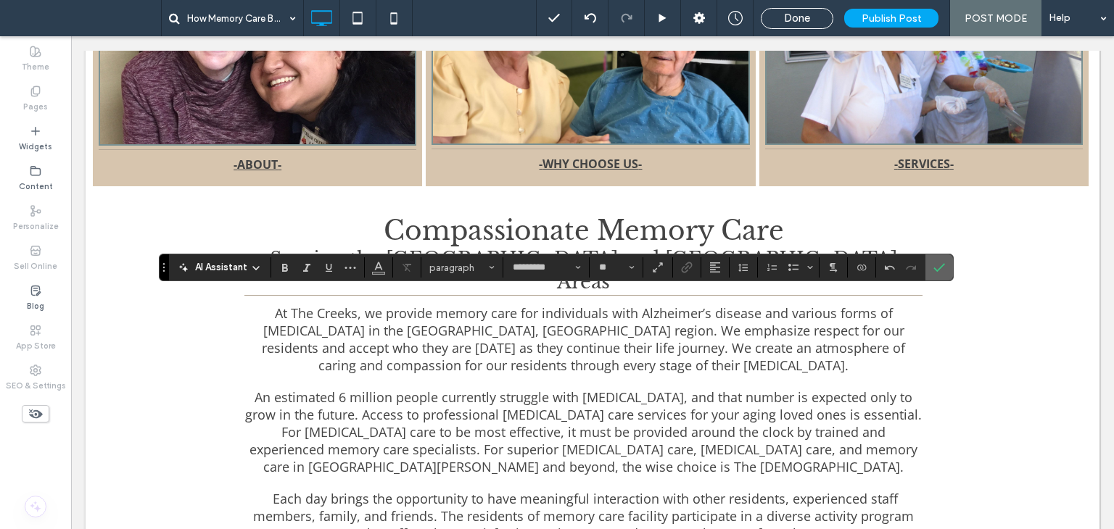
click at [939, 268] on use "Confirm" at bounding box center [940, 267] width 12 height 9
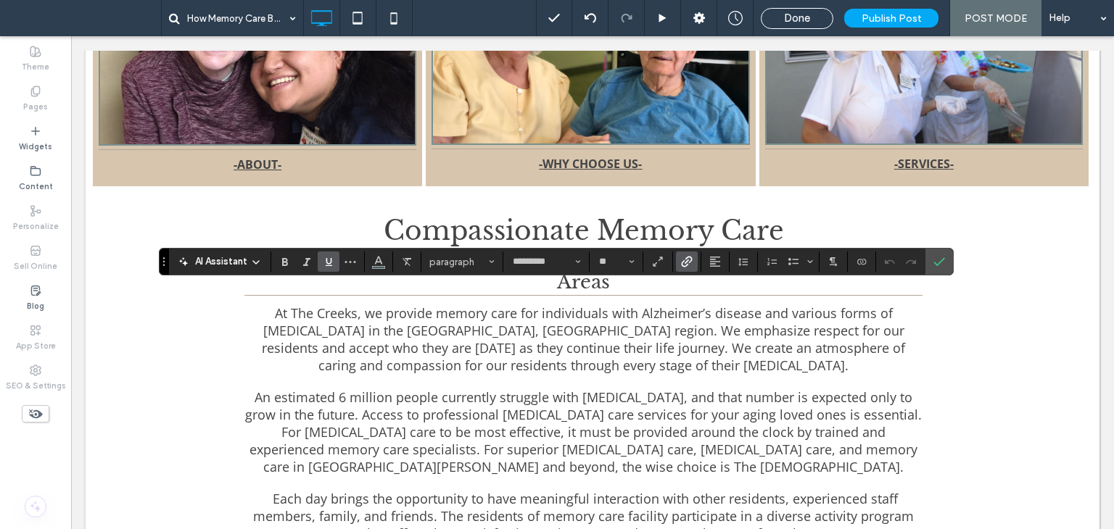
click at [683, 259] on icon "Link" at bounding box center [687, 262] width 12 height 12
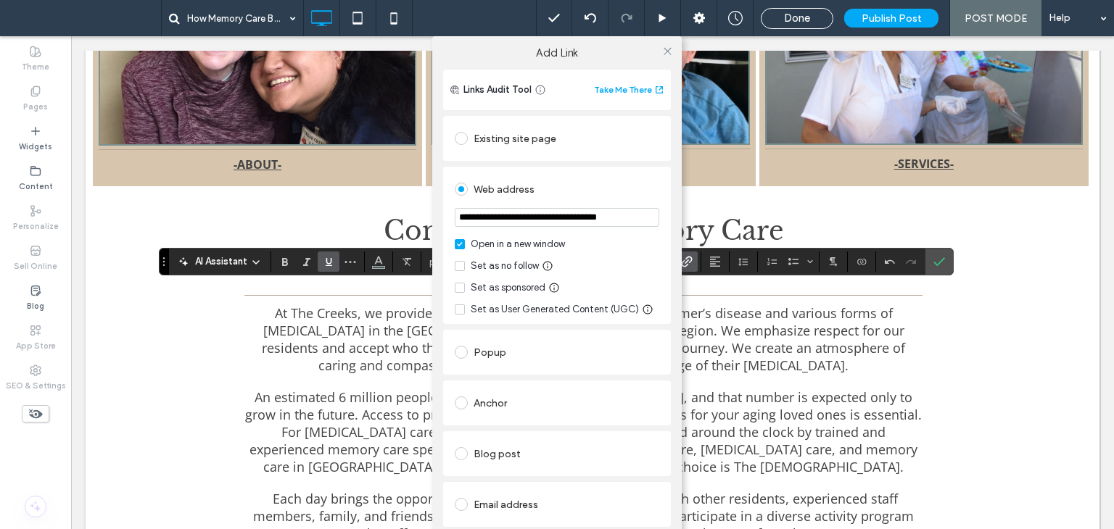
click at [518, 141] on div "Existing site page" at bounding box center [557, 138] width 205 height 23
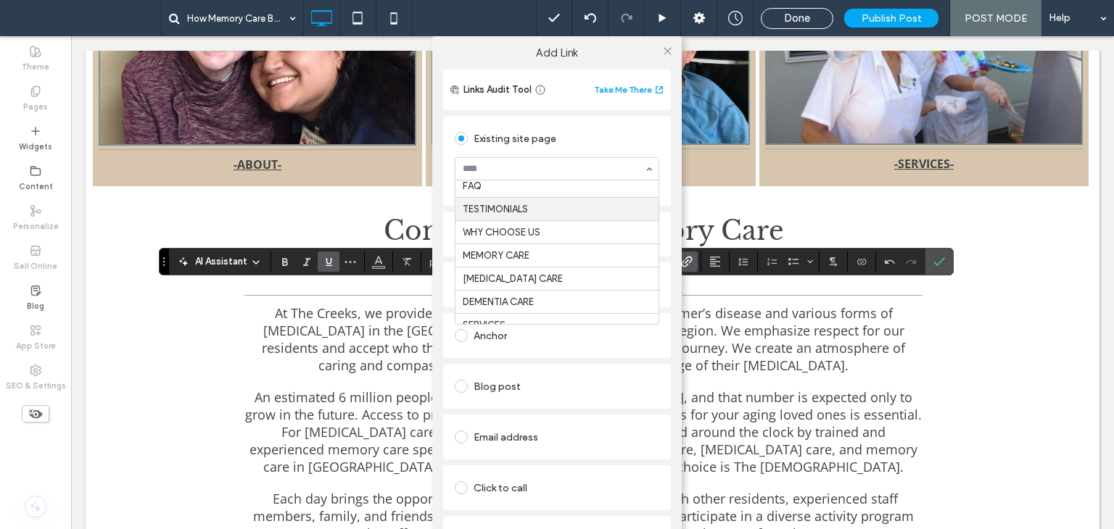
scroll to position [73, 0]
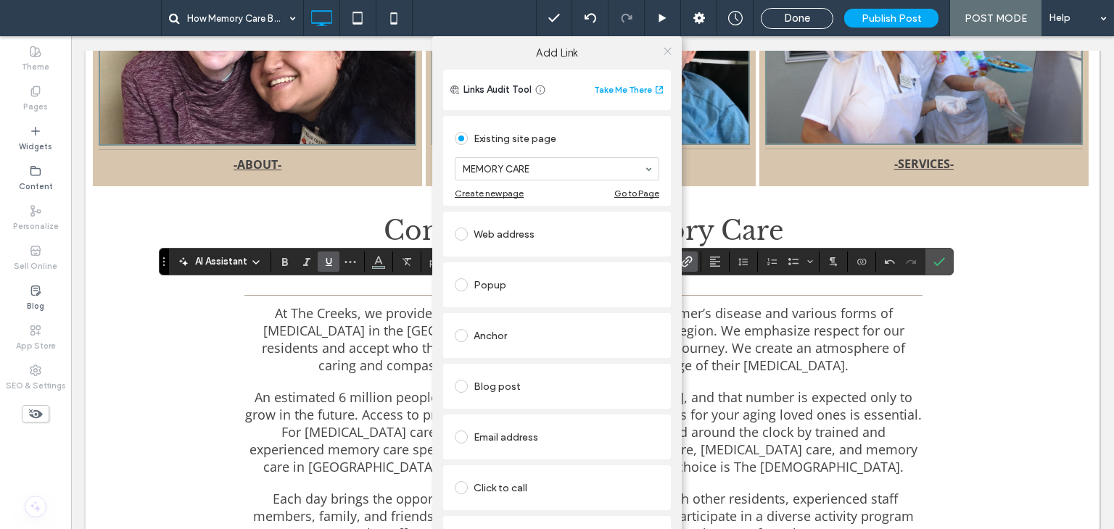
click at [664, 54] on icon at bounding box center [667, 51] width 11 height 11
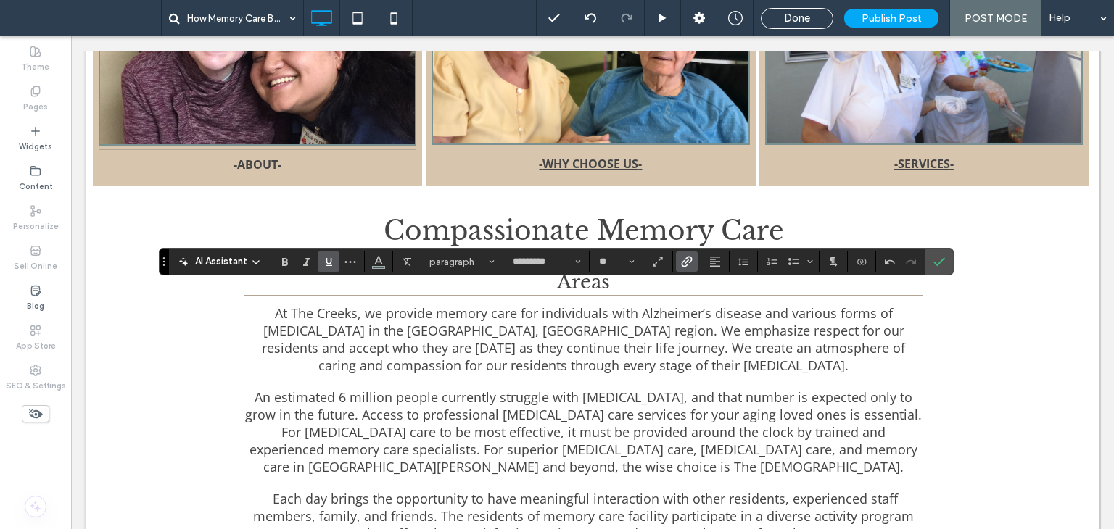
click at [688, 268] on icon "Link" at bounding box center [687, 262] width 12 height 12
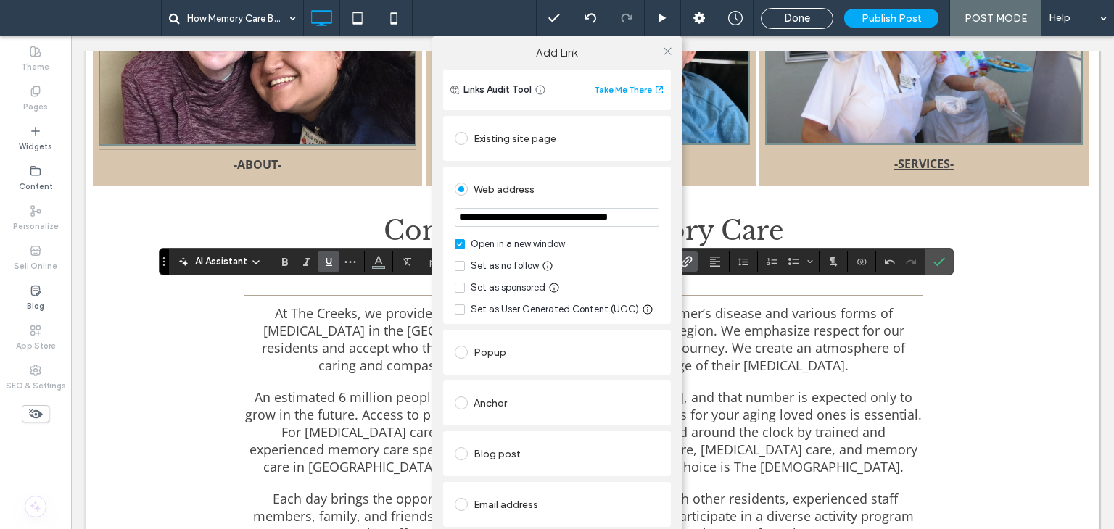
click at [497, 128] on div "Existing site page" at bounding box center [557, 138] width 205 height 23
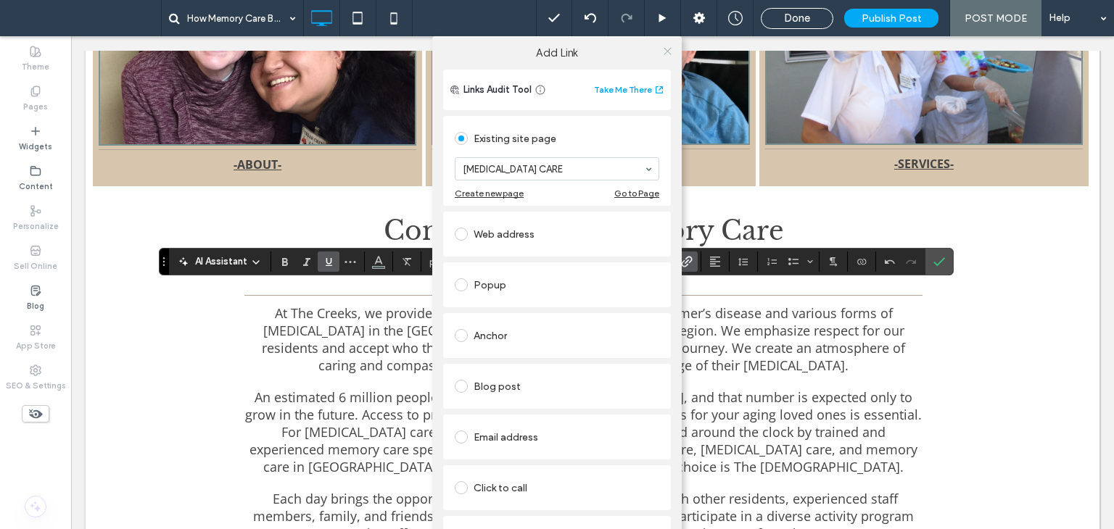
click at [667, 50] on icon at bounding box center [667, 51] width 11 height 11
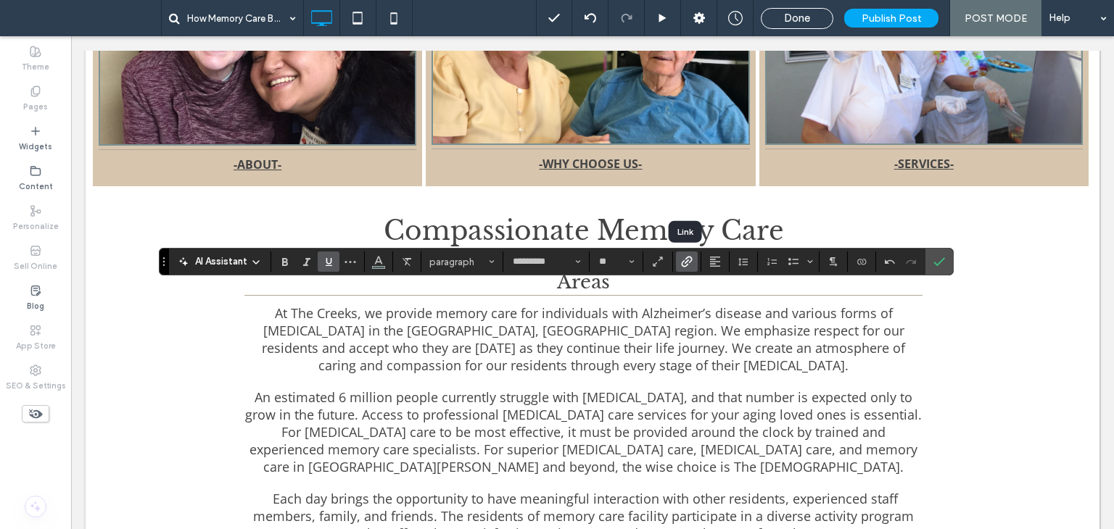
click at [683, 263] on icon "Link" at bounding box center [687, 262] width 12 height 12
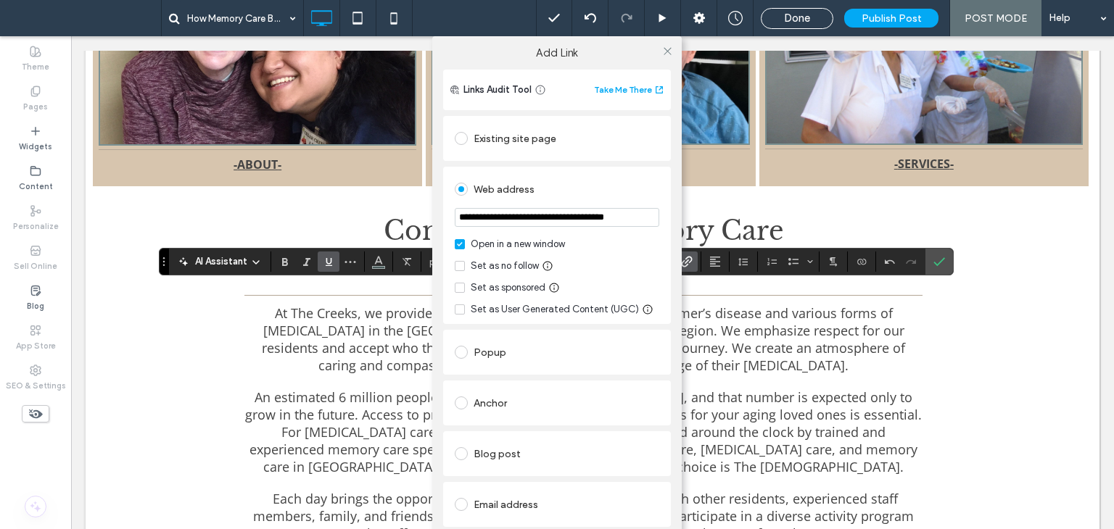
click at [512, 123] on div "Existing site page" at bounding box center [557, 138] width 228 height 45
click at [511, 135] on div "Existing site page" at bounding box center [557, 138] width 205 height 23
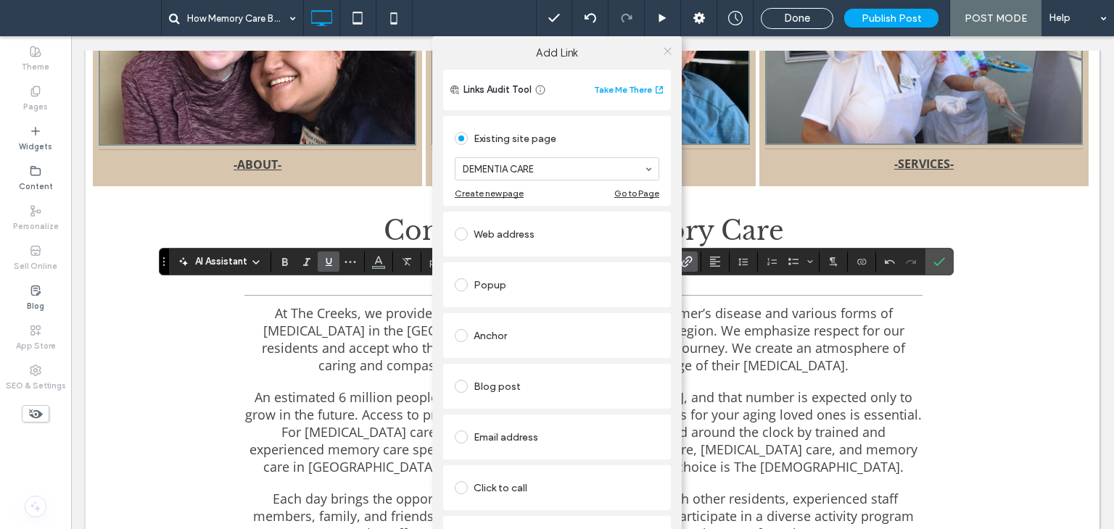
click at [664, 49] on icon at bounding box center [667, 51] width 11 height 11
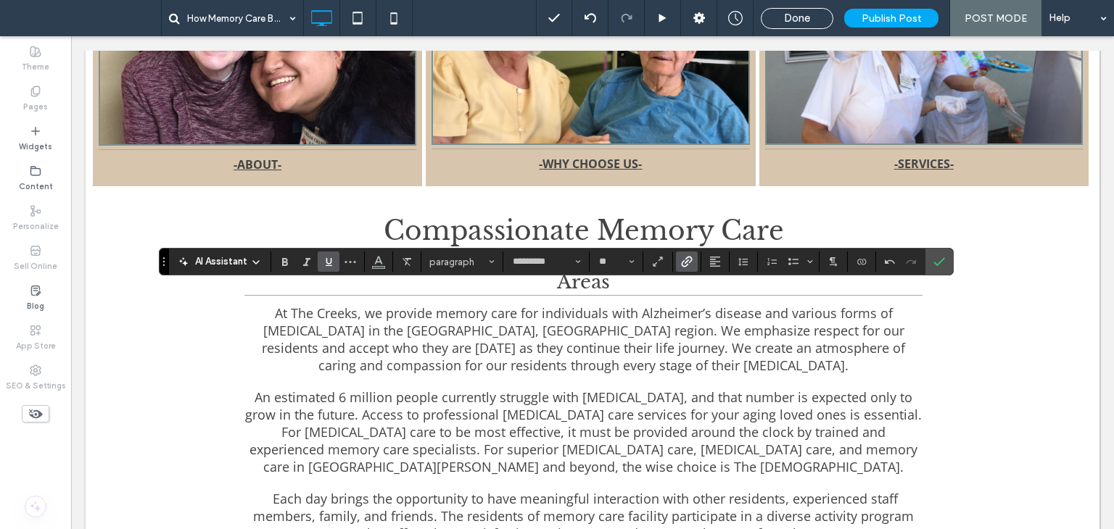
click at [690, 255] on span "Link" at bounding box center [687, 261] width 12 height 19
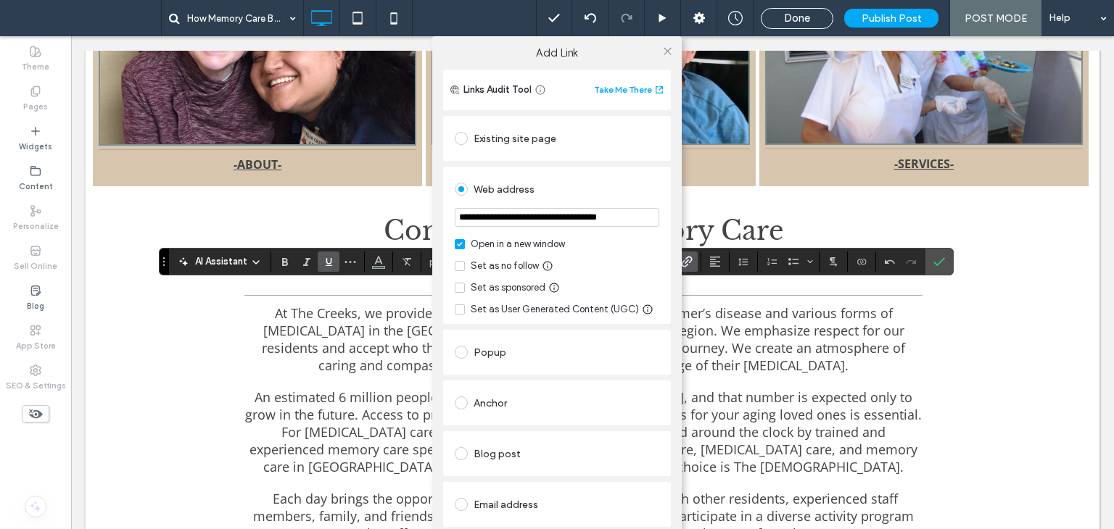
click at [499, 140] on div "Existing site page" at bounding box center [557, 138] width 205 height 23
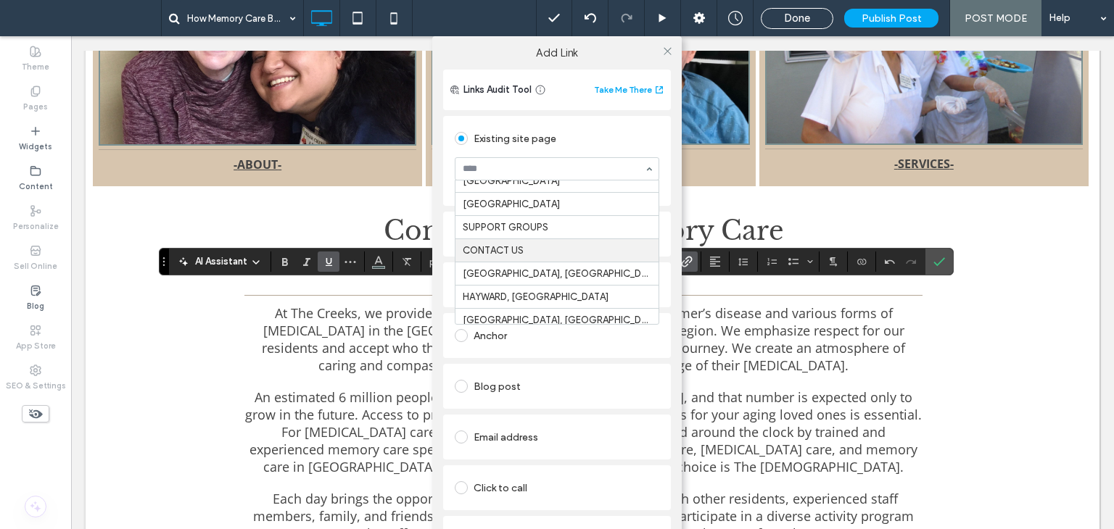
scroll to position [290, 0]
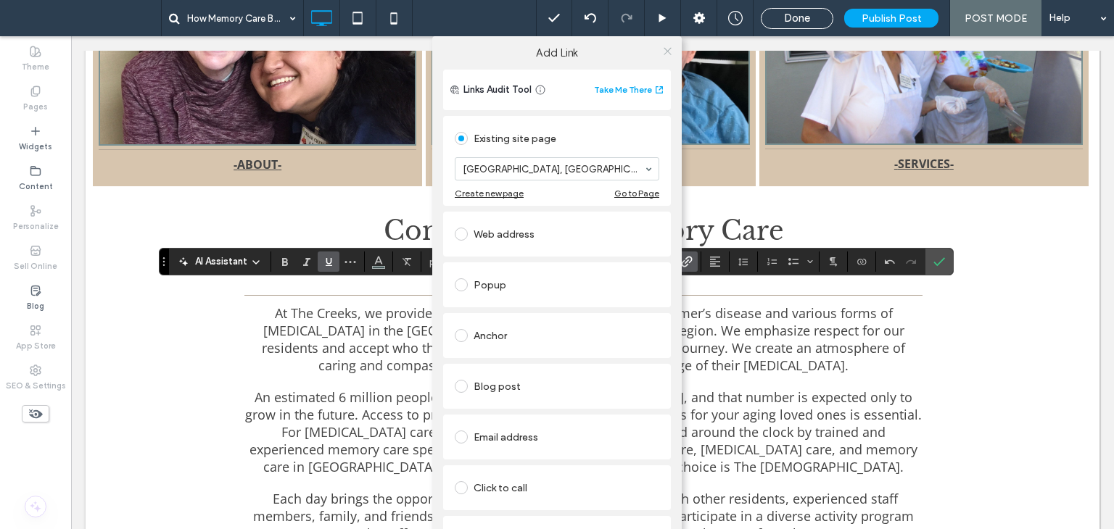
click at [664, 52] on icon at bounding box center [667, 51] width 11 height 11
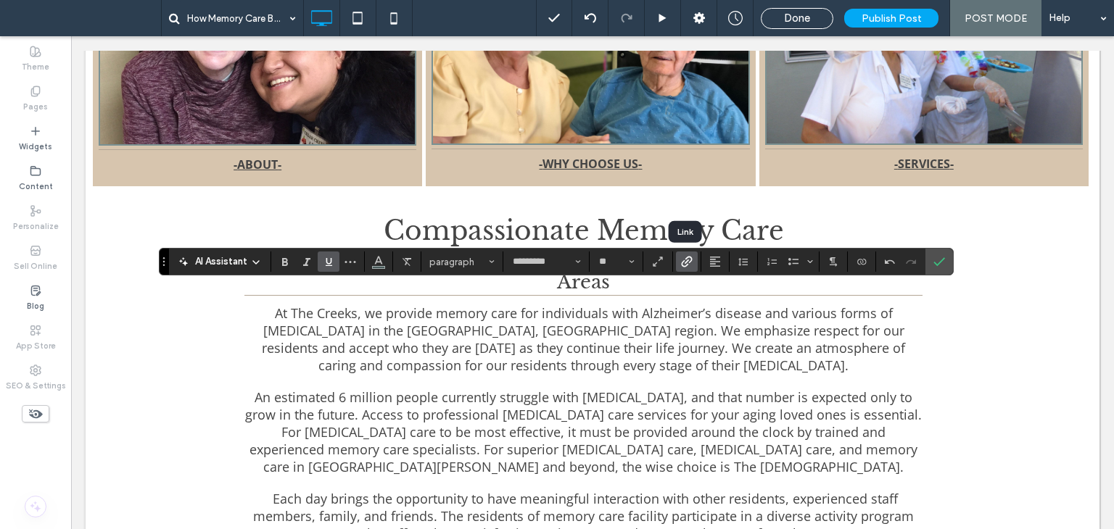
click at [689, 262] on use "Link" at bounding box center [687, 262] width 11 height 11
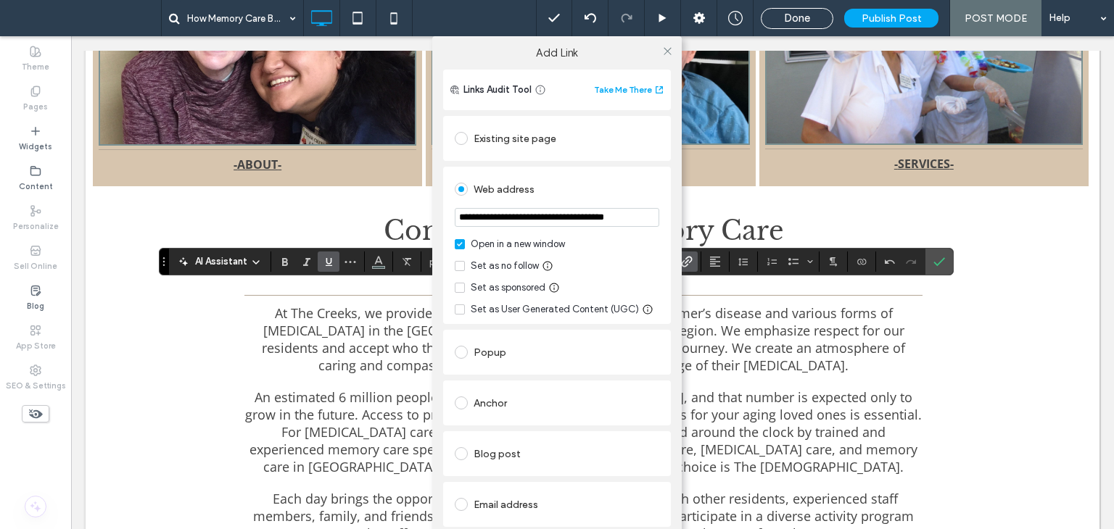
click at [514, 140] on div "Existing site page" at bounding box center [557, 138] width 205 height 23
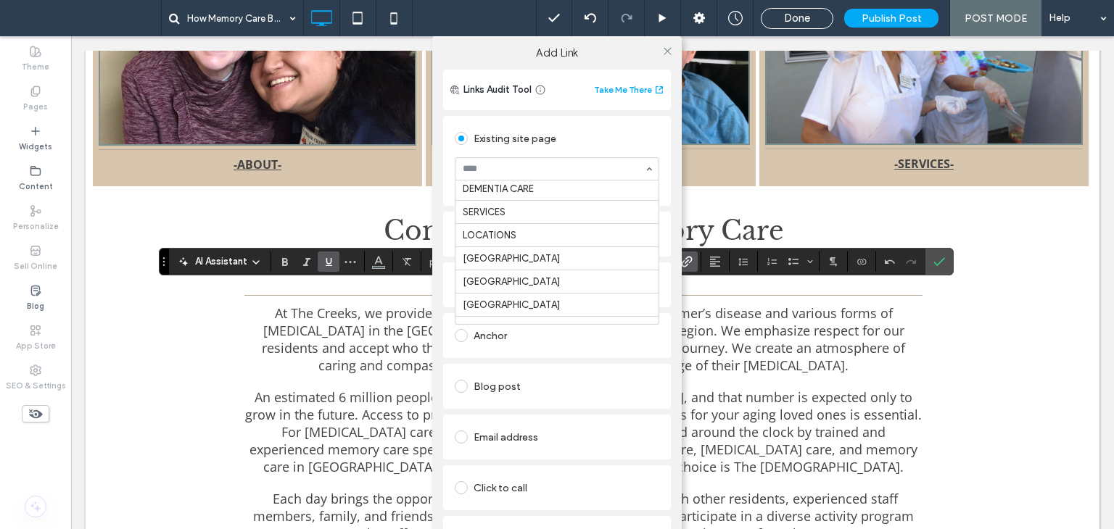
scroll to position [0, 0]
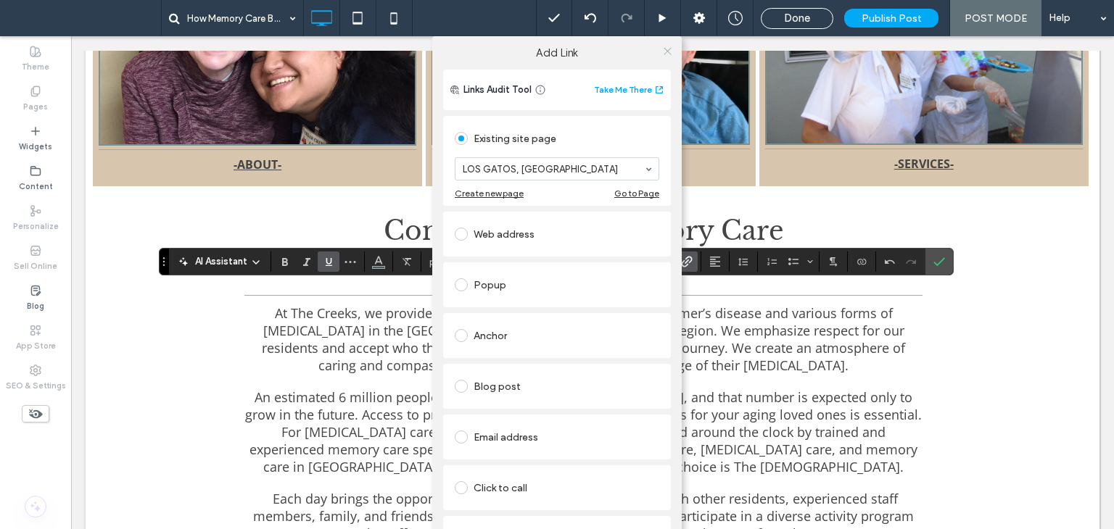
click at [662, 53] on icon at bounding box center [667, 51] width 11 height 11
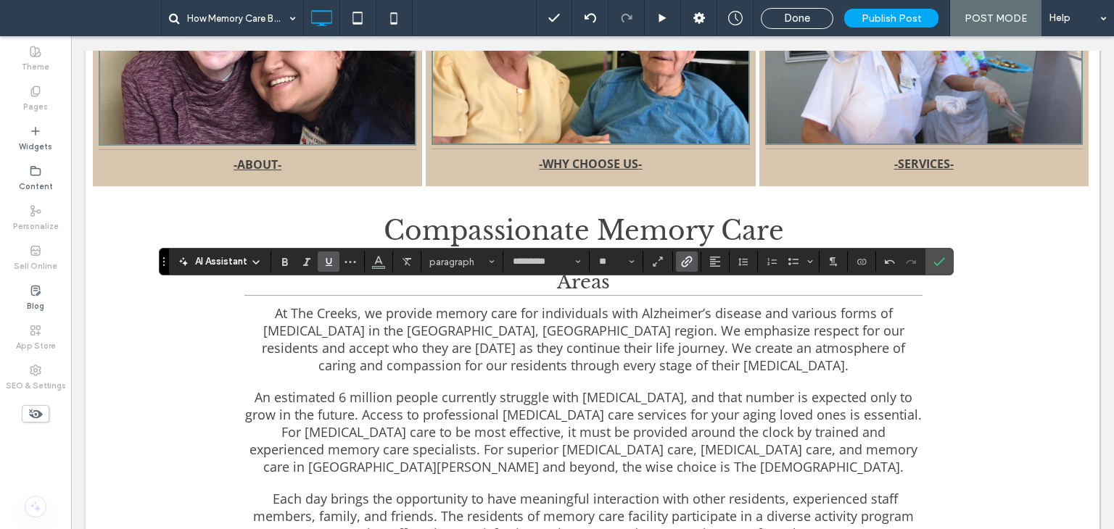
click at [685, 265] on icon "Link" at bounding box center [687, 262] width 12 height 12
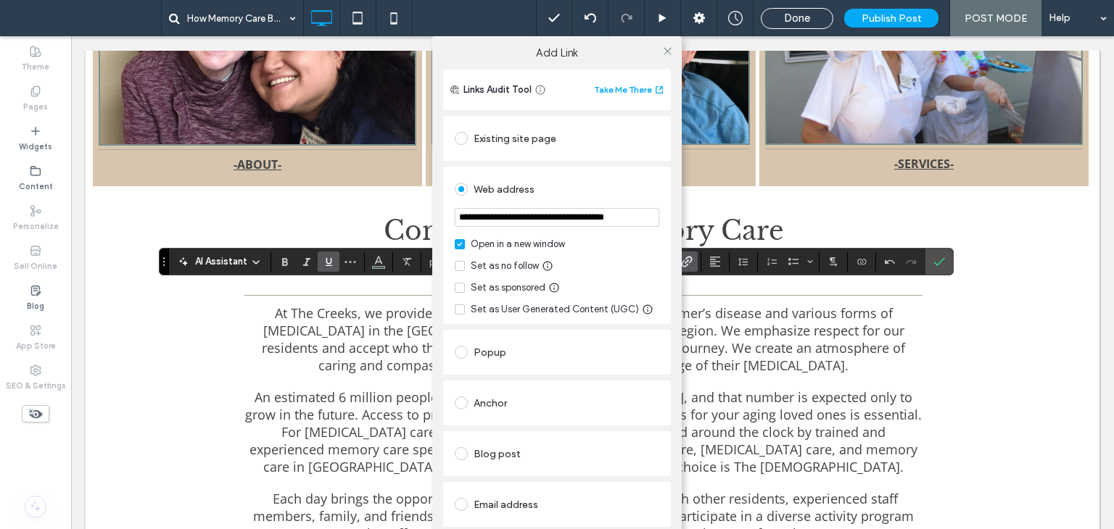
click at [508, 140] on div "Existing site page" at bounding box center [557, 138] width 205 height 23
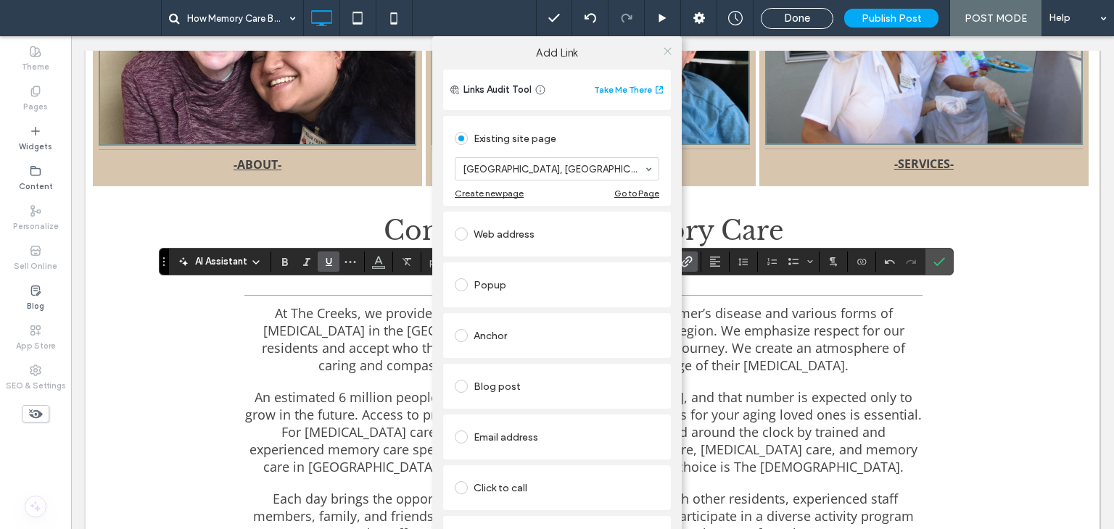
click at [667, 49] on icon at bounding box center [667, 51] width 11 height 11
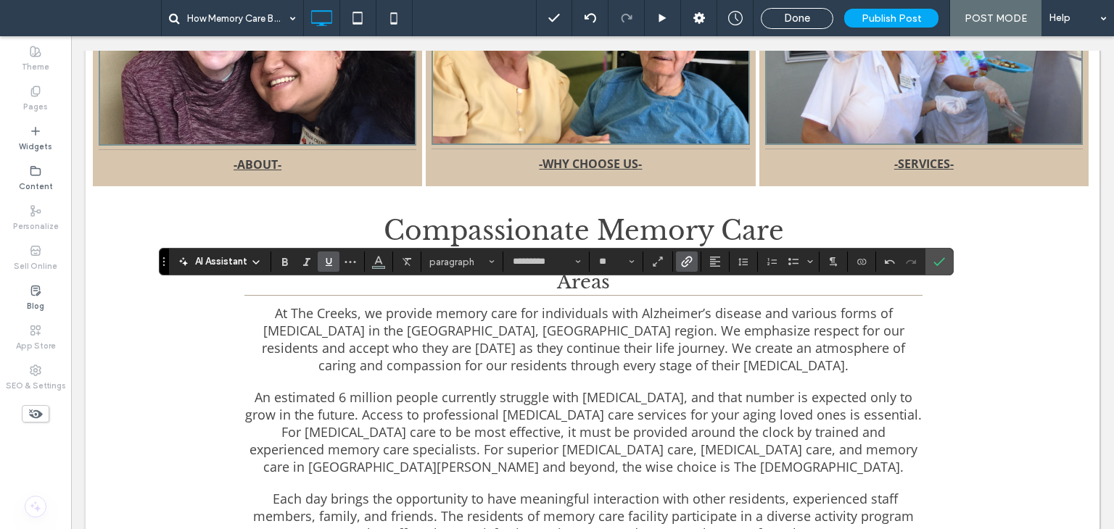
click at [688, 258] on icon "Link" at bounding box center [687, 262] width 12 height 12
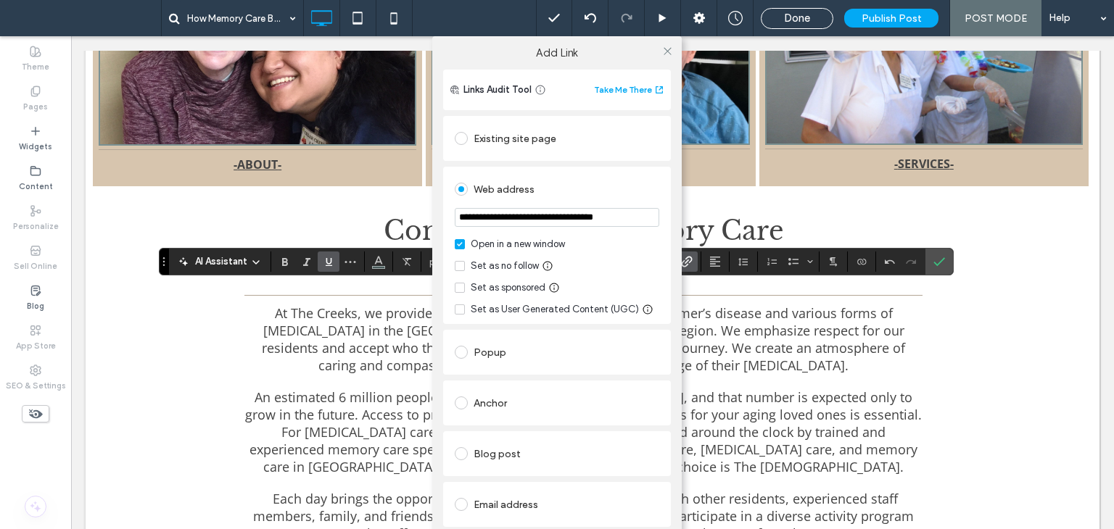
click at [502, 137] on div "Existing site page" at bounding box center [557, 138] width 205 height 23
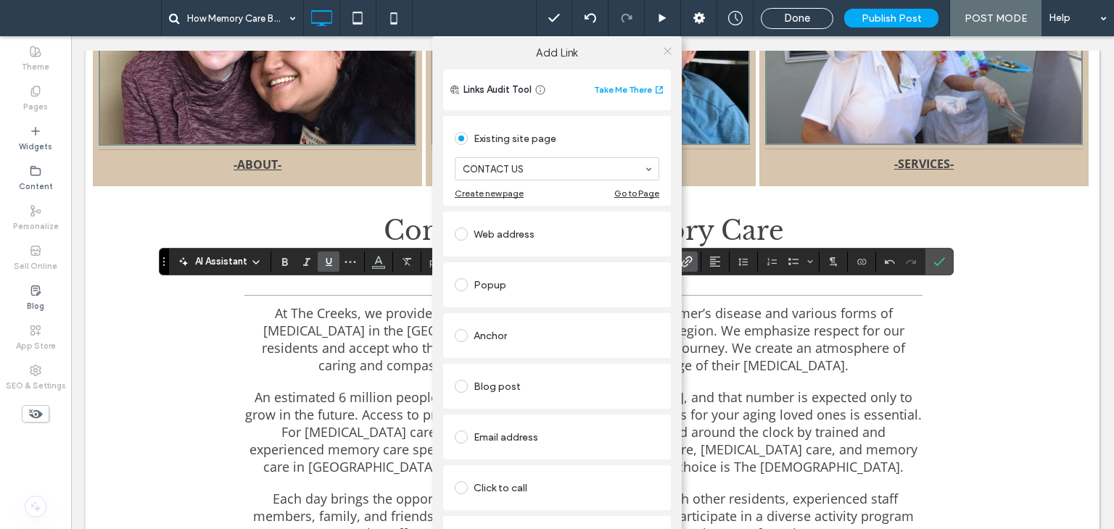
click at [663, 54] on icon at bounding box center [667, 51] width 11 height 11
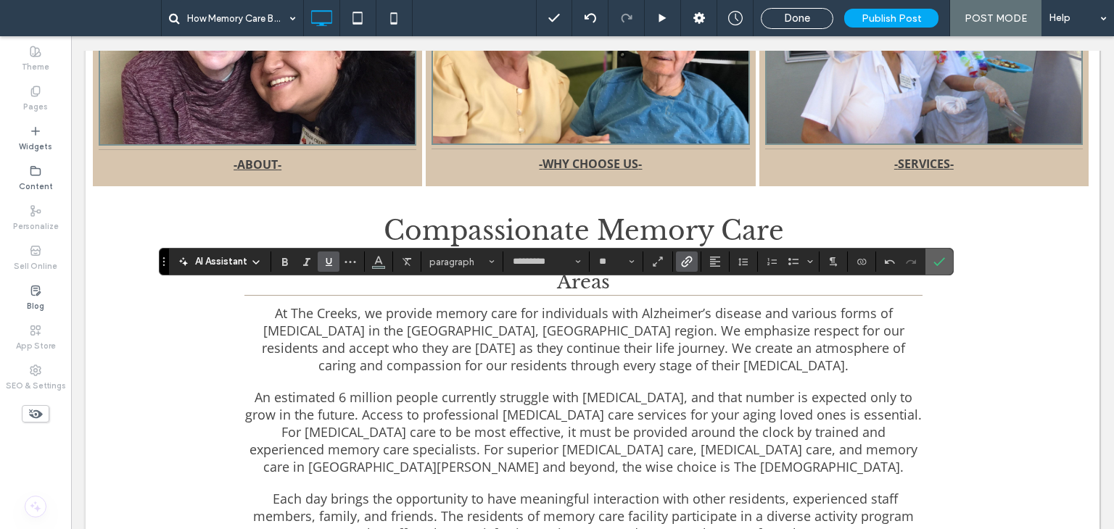
click at [934, 259] on icon "Confirm" at bounding box center [940, 262] width 12 height 12
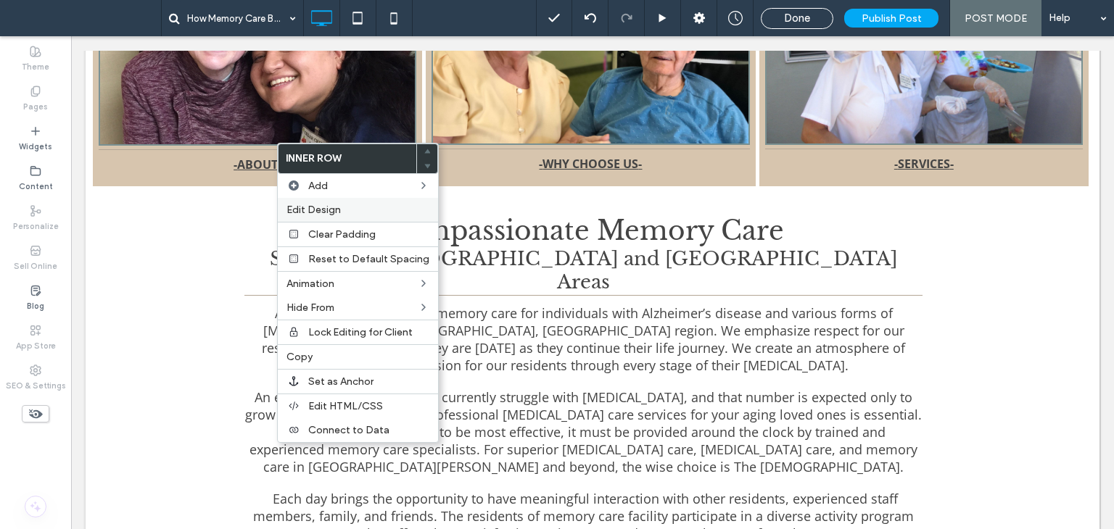
click at [336, 213] on span "Edit Design" at bounding box center [314, 210] width 54 height 12
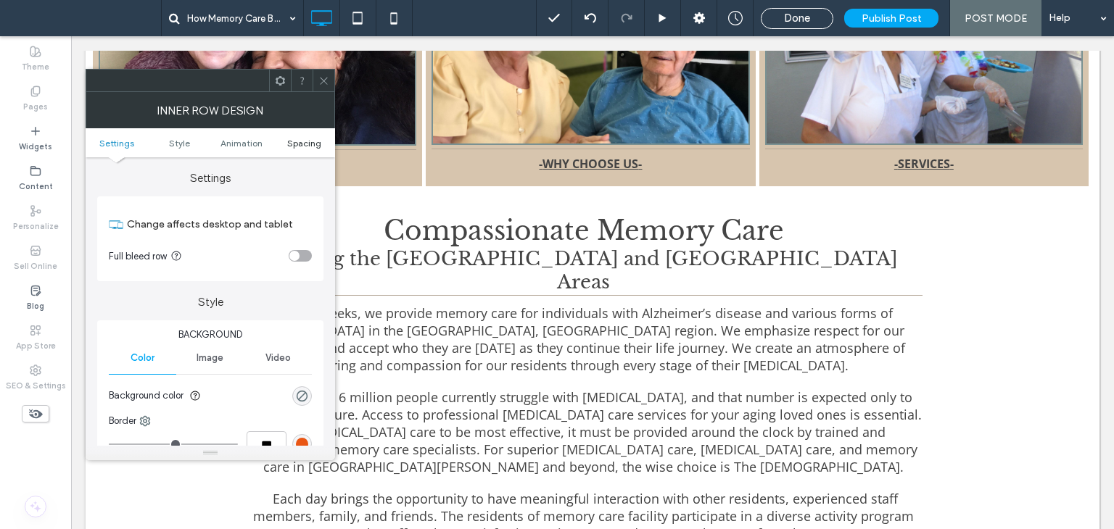
click at [300, 142] on span "Spacing" at bounding box center [304, 143] width 34 height 11
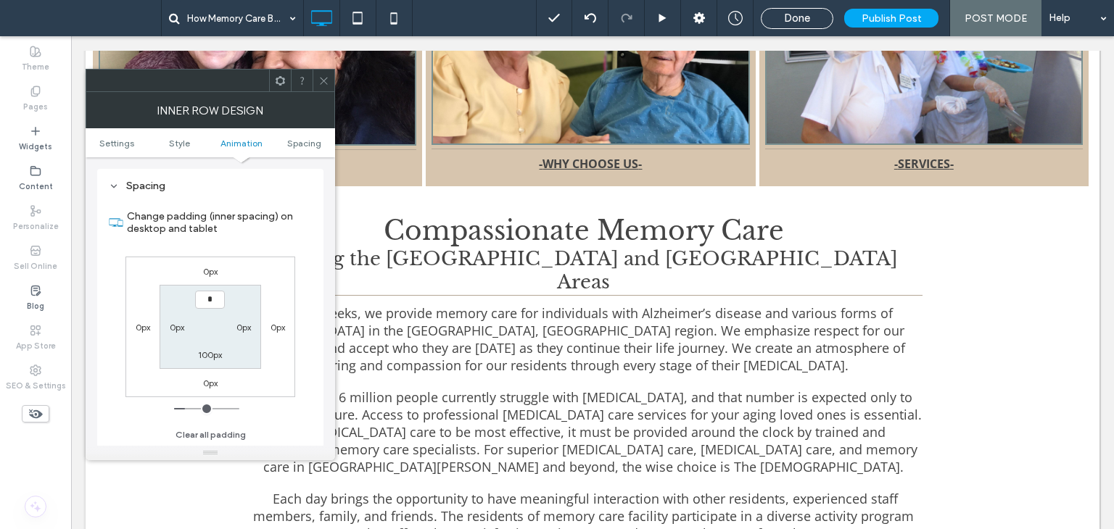
type input "***"
type input "*"
click at [325, 86] on span at bounding box center [323, 81] width 11 height 22
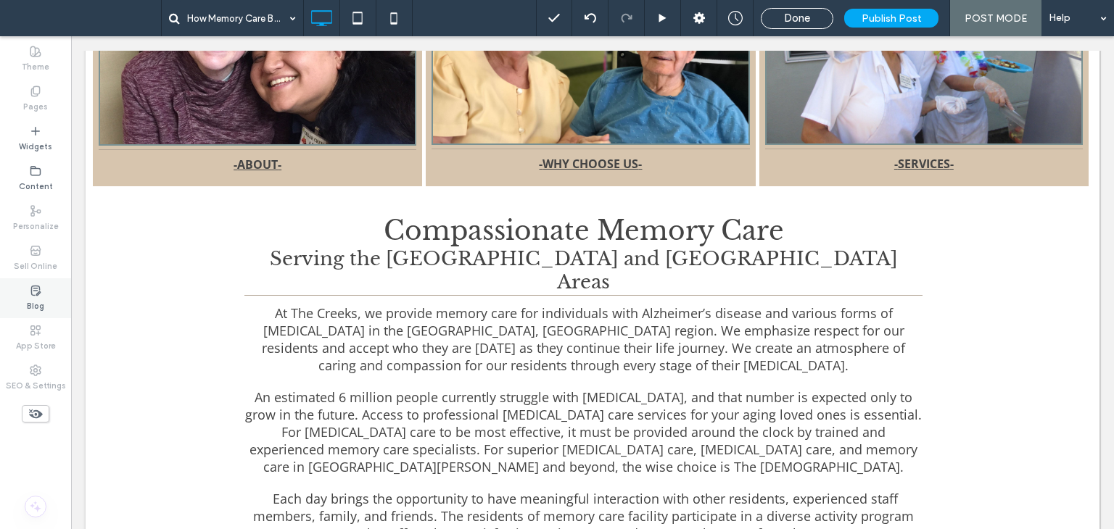
click at [20, 293] on div "Blog" at bounding box center [35, 299] width 71 height 40
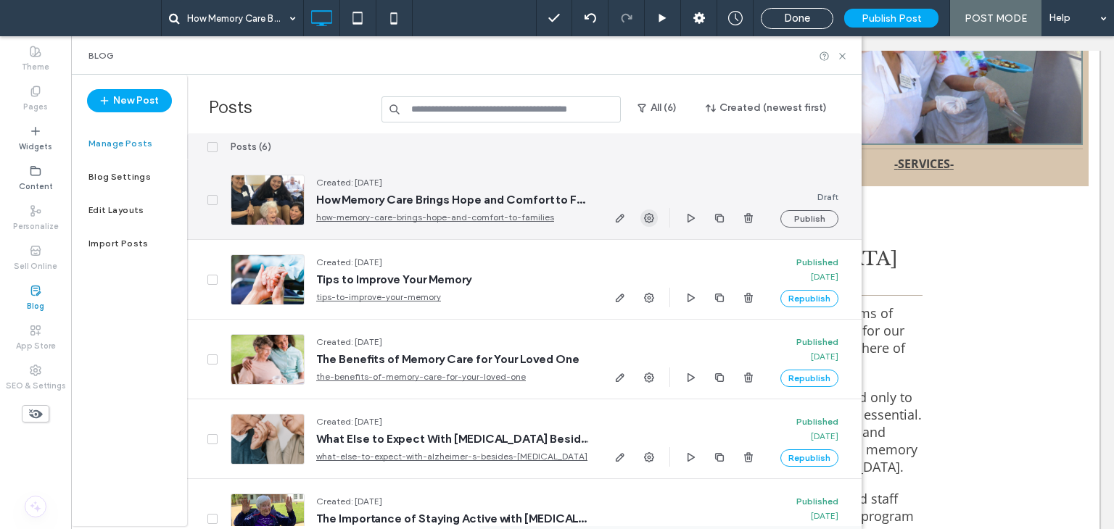
click at [656, 218] on span "button" at bounding box center [648, 218] width 17 height 17
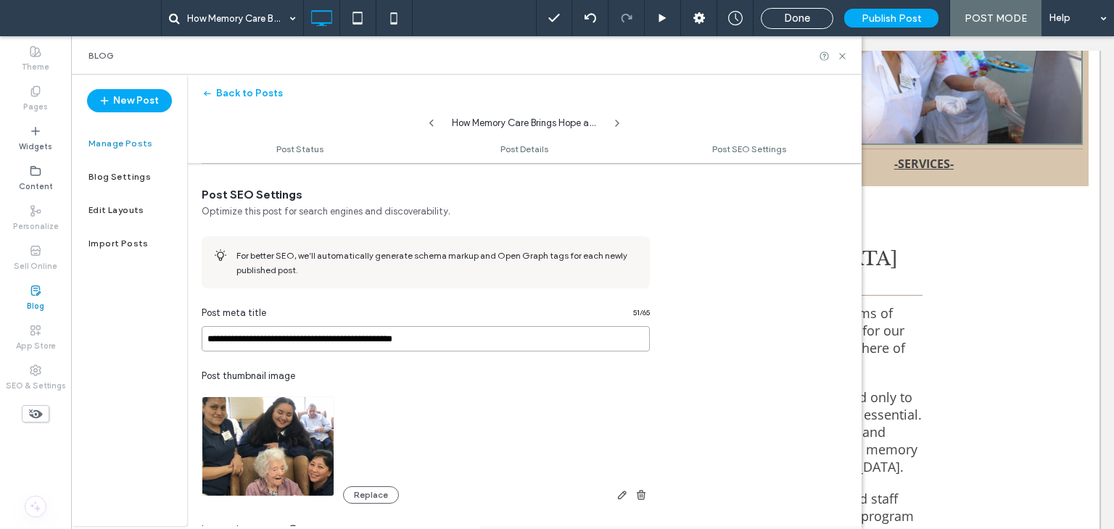
click at [499, 337] on input "**********" at bounding box center [426, 338] width 448 height 25
paste input "**********"
type input "**********"
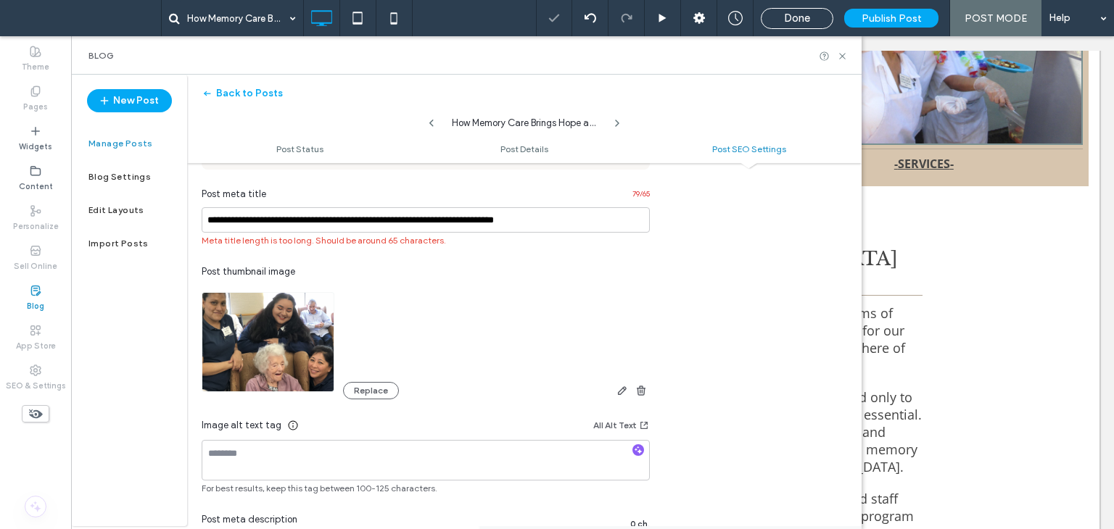
scroll to position [835, 0]
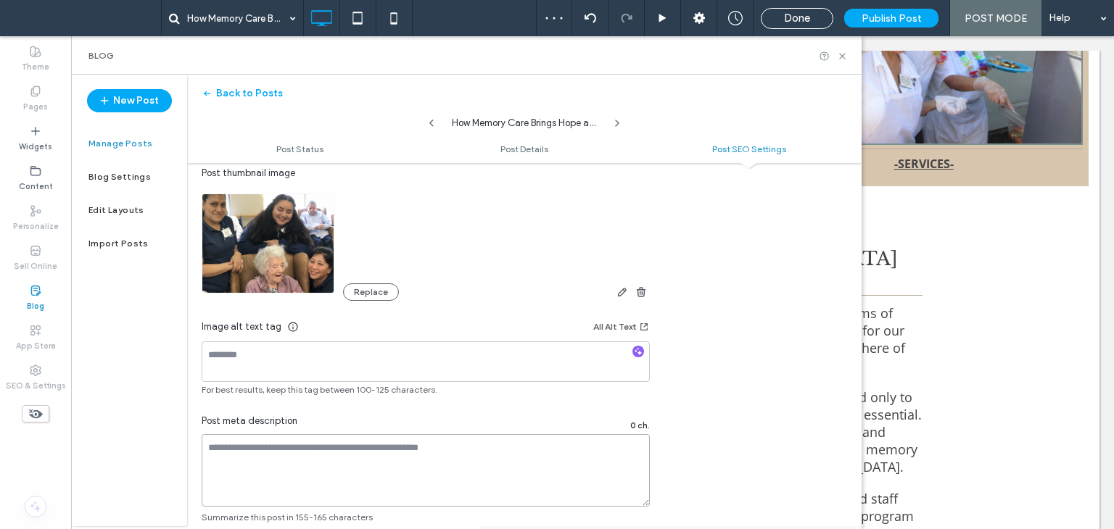
drag, startPoint x: 310, startPoint y: 471, endPoint x: 315, endPoint y: 465, distance: 7.7
click at [310, 471] on textarea at bounding box center [426, 470] width 448 height 73
paste textarea "**********"
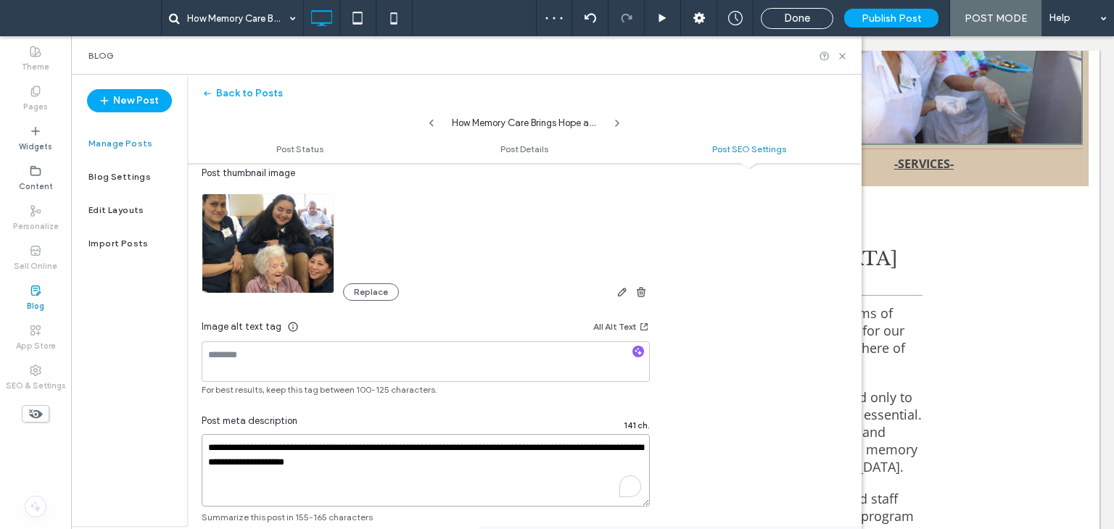
type textarea "**********"
click at [308, 358] on textarea at bounding box center [426, 362] width 448 height 41
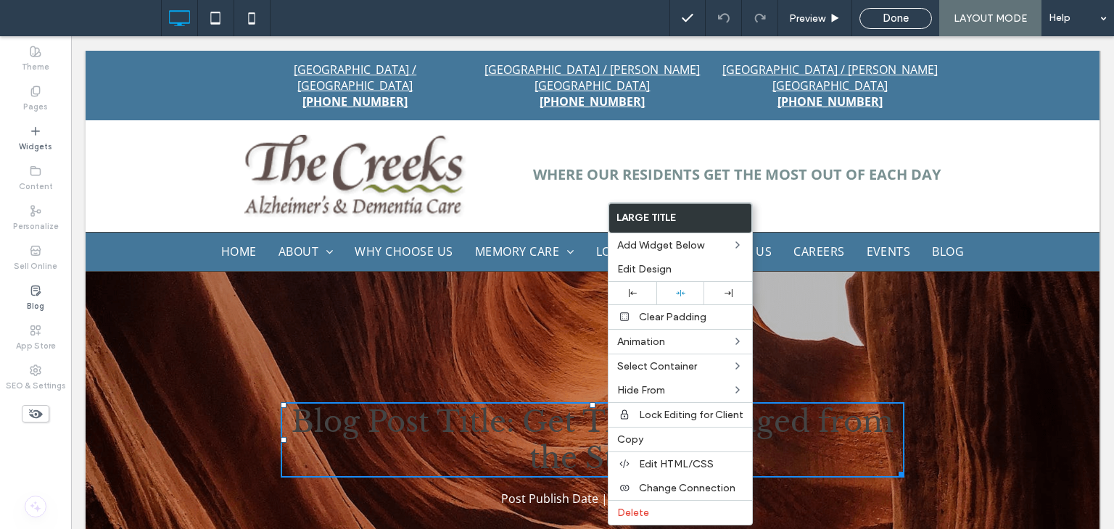
scroll to position [145, 0]
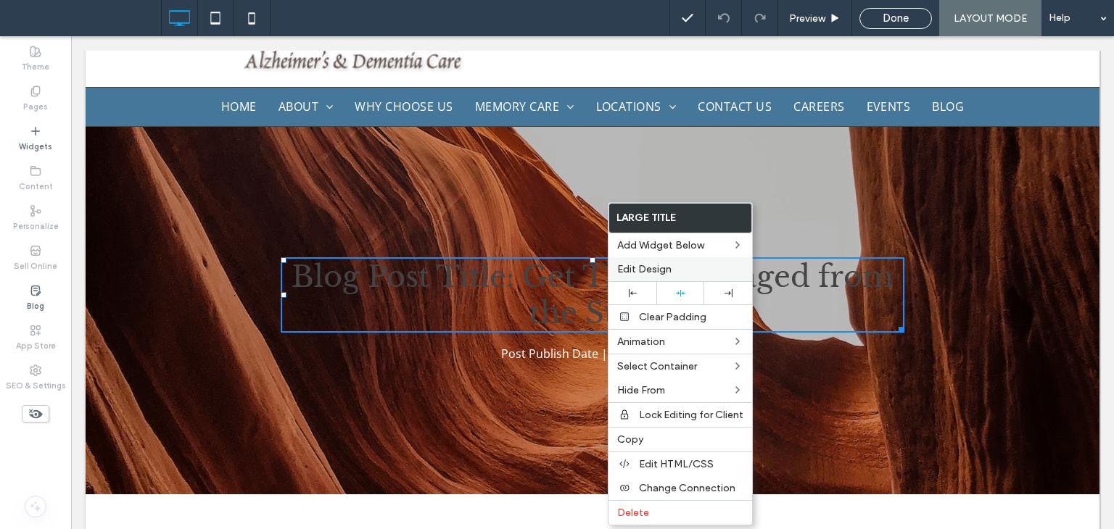
click at [658, 260] on div "Edit Design" at bounding box center [681, 269] width 144 height 24
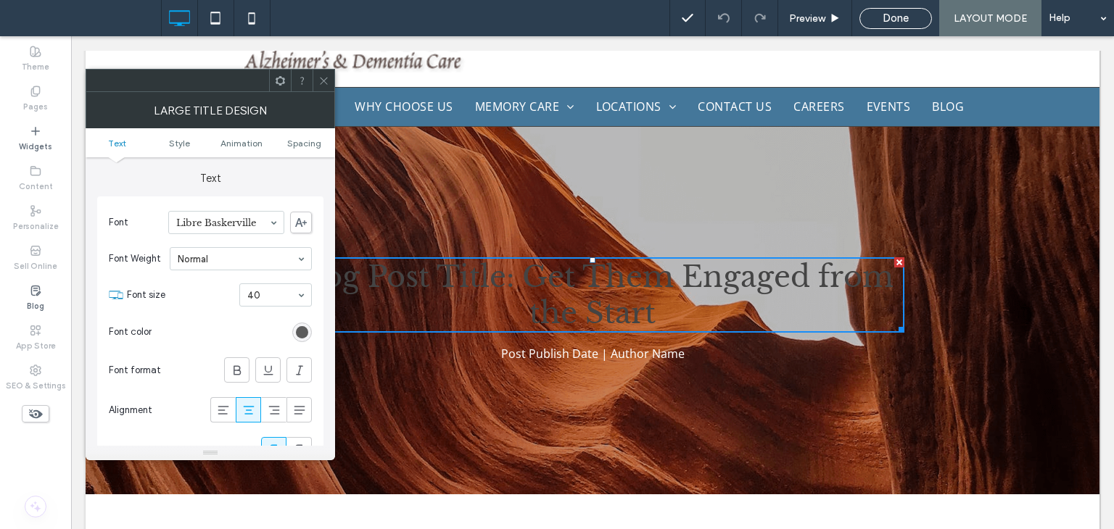
click at [298, 327] on div "rgb(68, 68, 68)" at bounding box center [302, 332] width 12 height 12
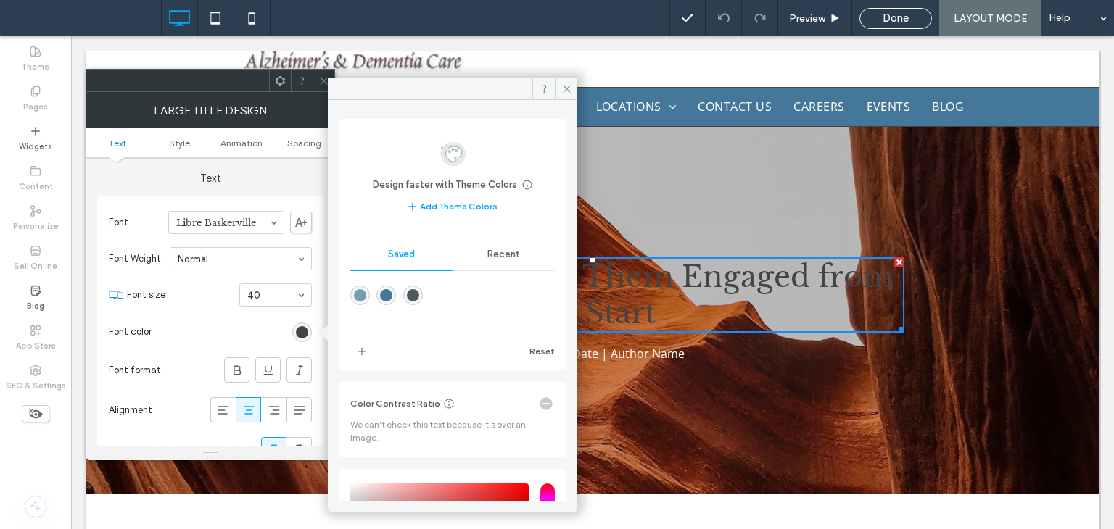
click at [516, 256] on div "Recent" at bounding box center [504, 255] width 102 height 32
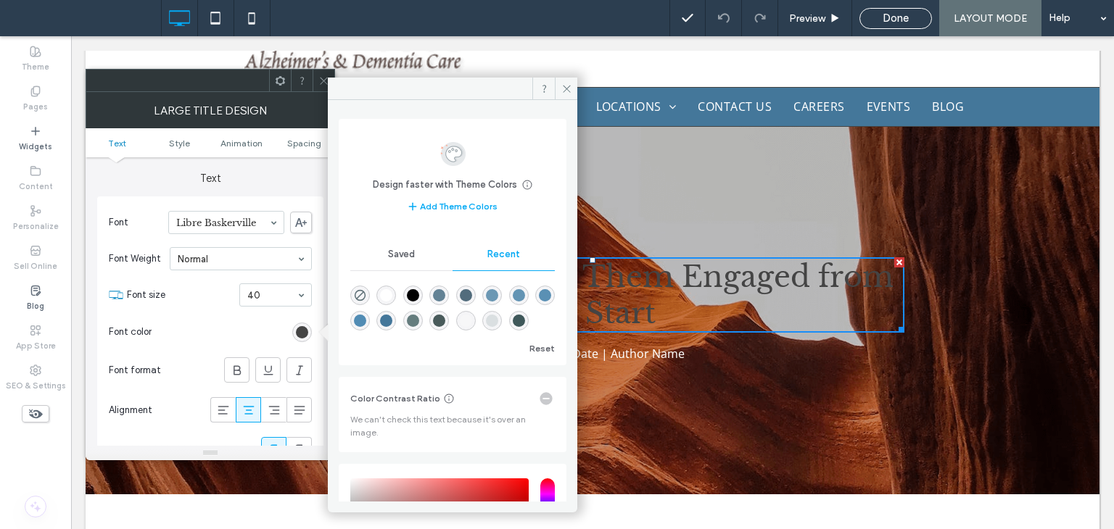
click at [389, 291] on div "rgba(255, 255, 255, 1)" at bounding box center [386, 295] width 12 height 12
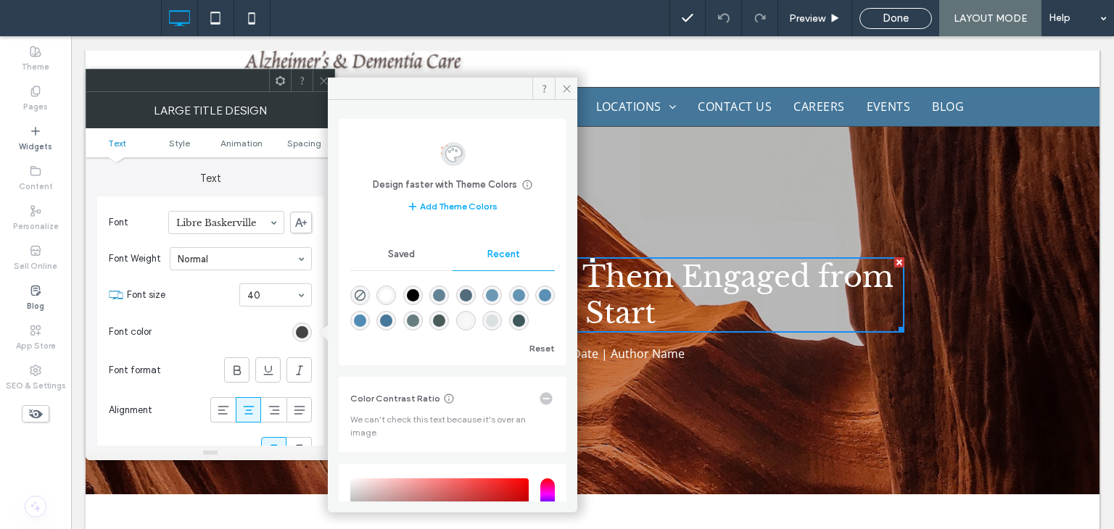
type input "*******"
drag, startPoint x: 563, startPoint y: 89, endPoint x: 373, endPoint y: 53, distance: 193.5
click at [563, 89] on icon at bounding box center [566, 88] width 11 height 11
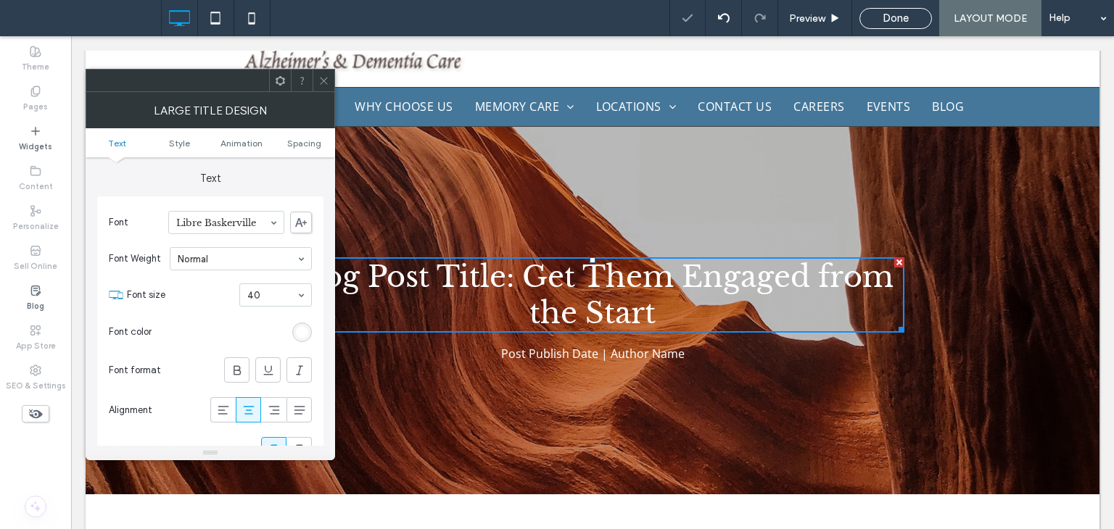
click at [322, 82] on icon at bounding box center [323, 80] width 11 height 11
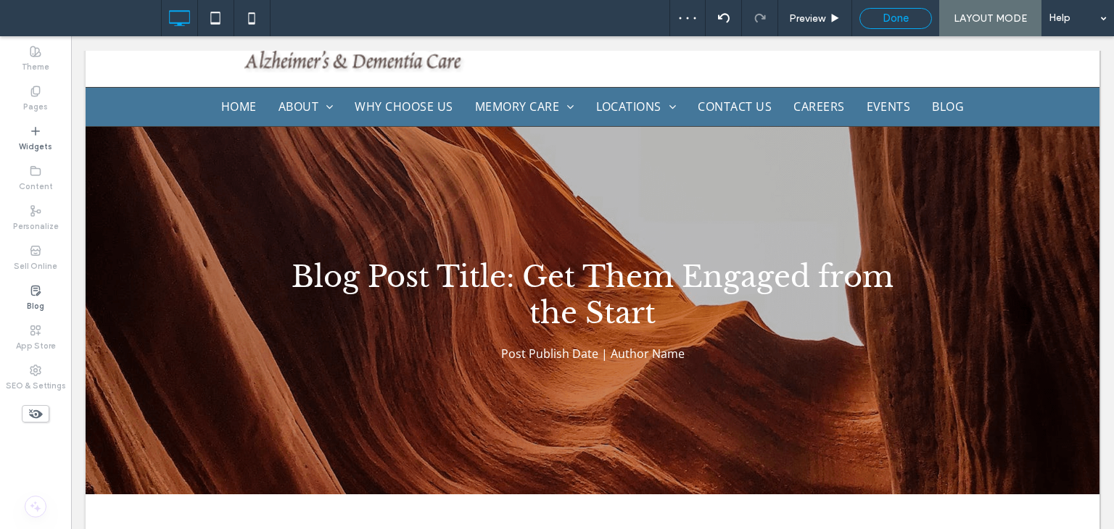
click at [883, 15] on span "Done" at bounding box center [896, 18] width 26 height 13
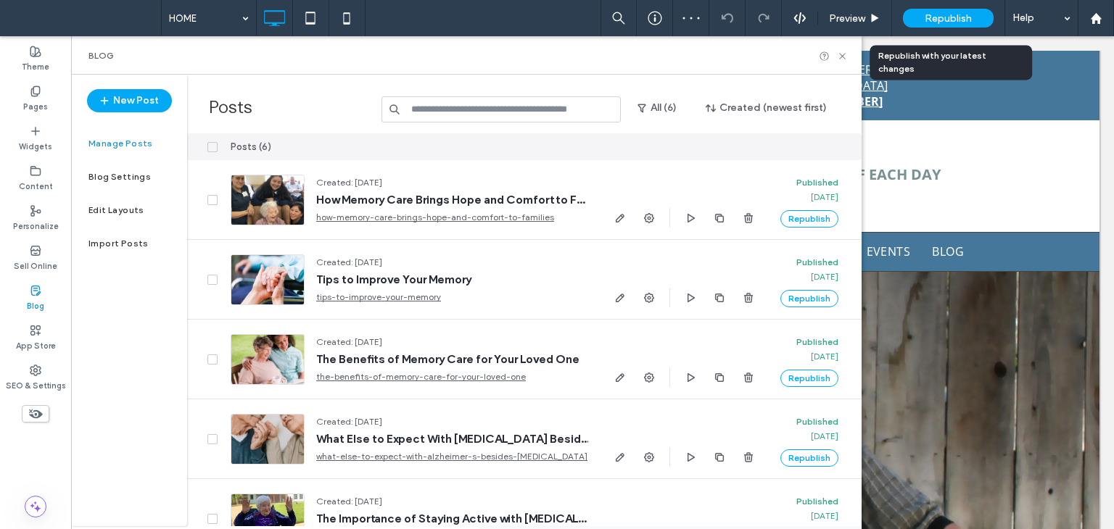
click at [940, 12] on span "Republish" at bounding box center [948, 18] width 47 height 12
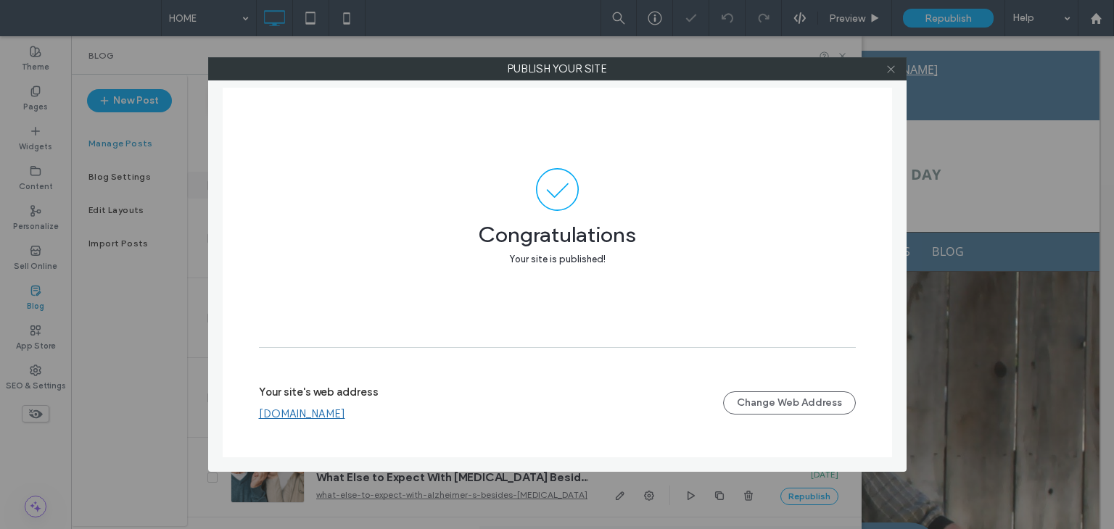
click at [891, 70] on icon at bounding box center [891, 69] width 11 height 11
